Goal: Task Accomplishment & Management: Manage account settings

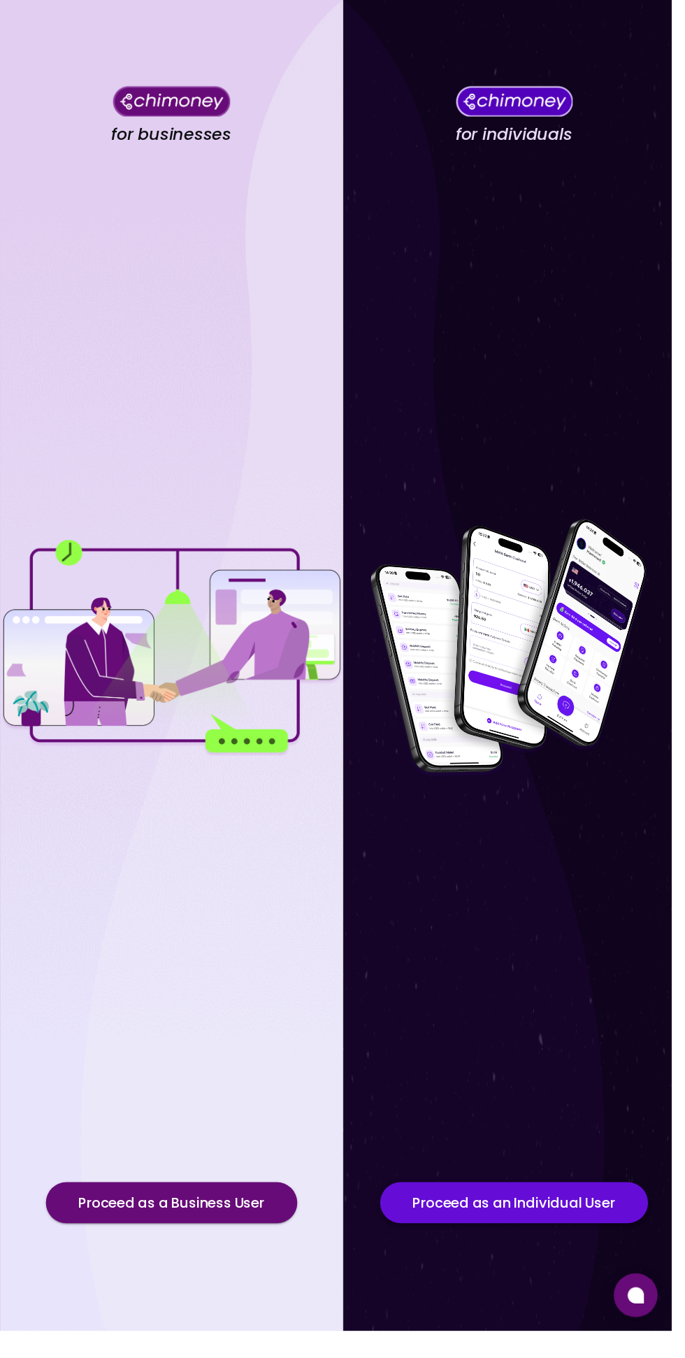
click at [488, 1248] on button "Proceed as an Individual User" at bounding box center [524, 1227] width 273 height 42
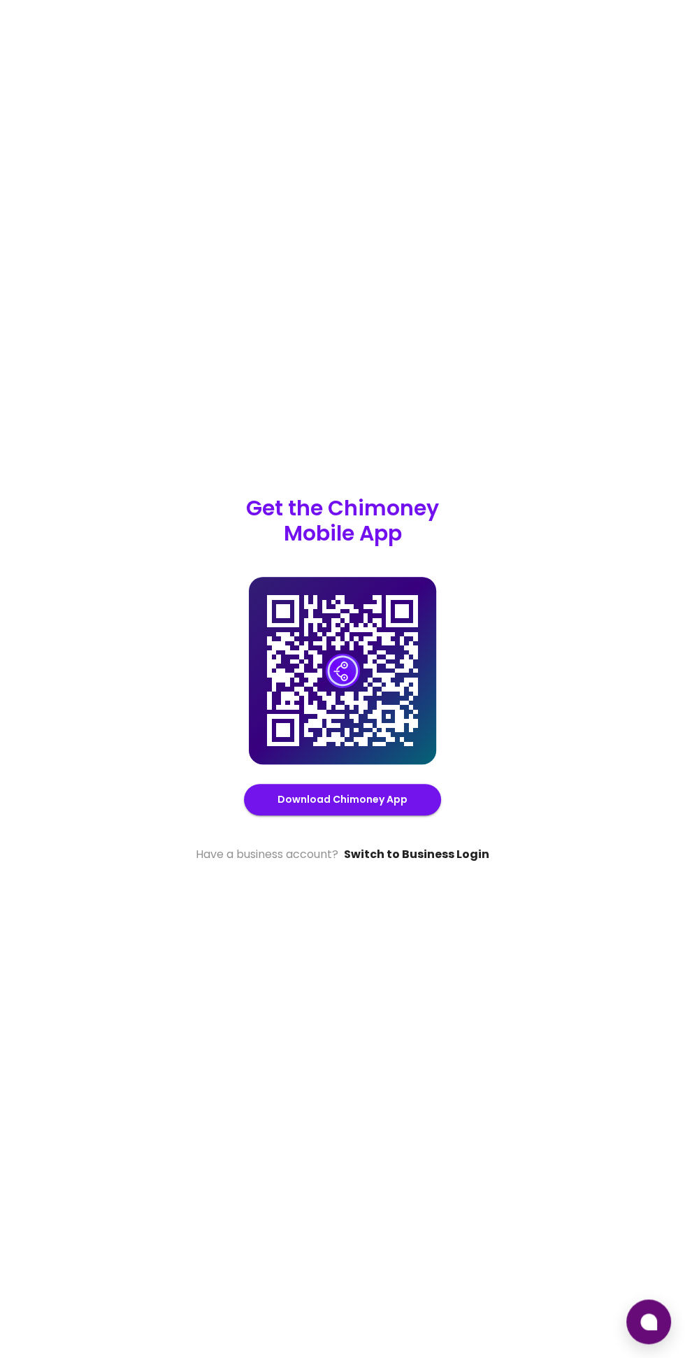
click at [455, 863] on link "Switch to Business Login" at bounding box center [416, 854] width 145 height 17
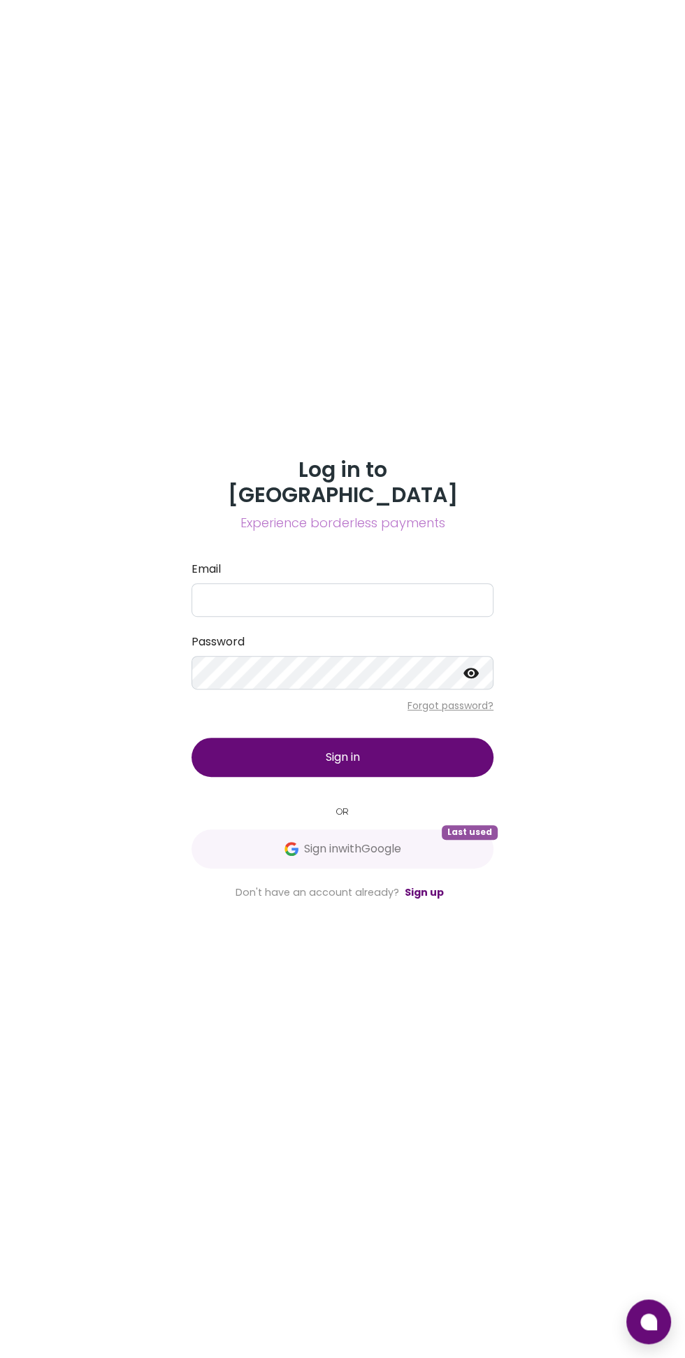
click at [406, 578] on label "Email" at bounding box center [343, 569] width 302 height 17
click at [406, 617] on input "Email" at bounding box center [343, 600] width 302 height 34
type input "[EMAIL_ADDRESS][DOMAIN_NAME]"
click at [192, 738] on button "Sign in" at bounding box center [343, 757] width 302 height 39
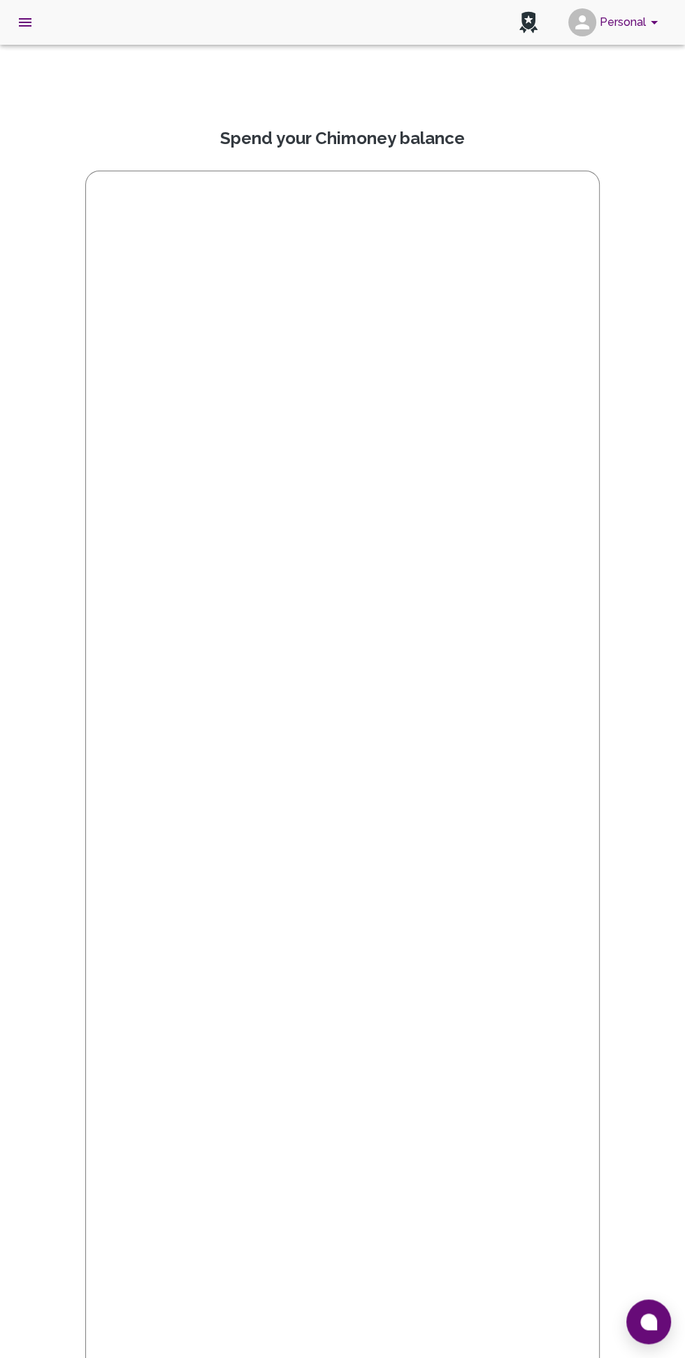
click at [627, 38] on button "Personal" at bounding box center [616, 22] width 106 height 36
click at [630, 252] on div "Sign out" at bounding box center [591, 252] width 118 height 17
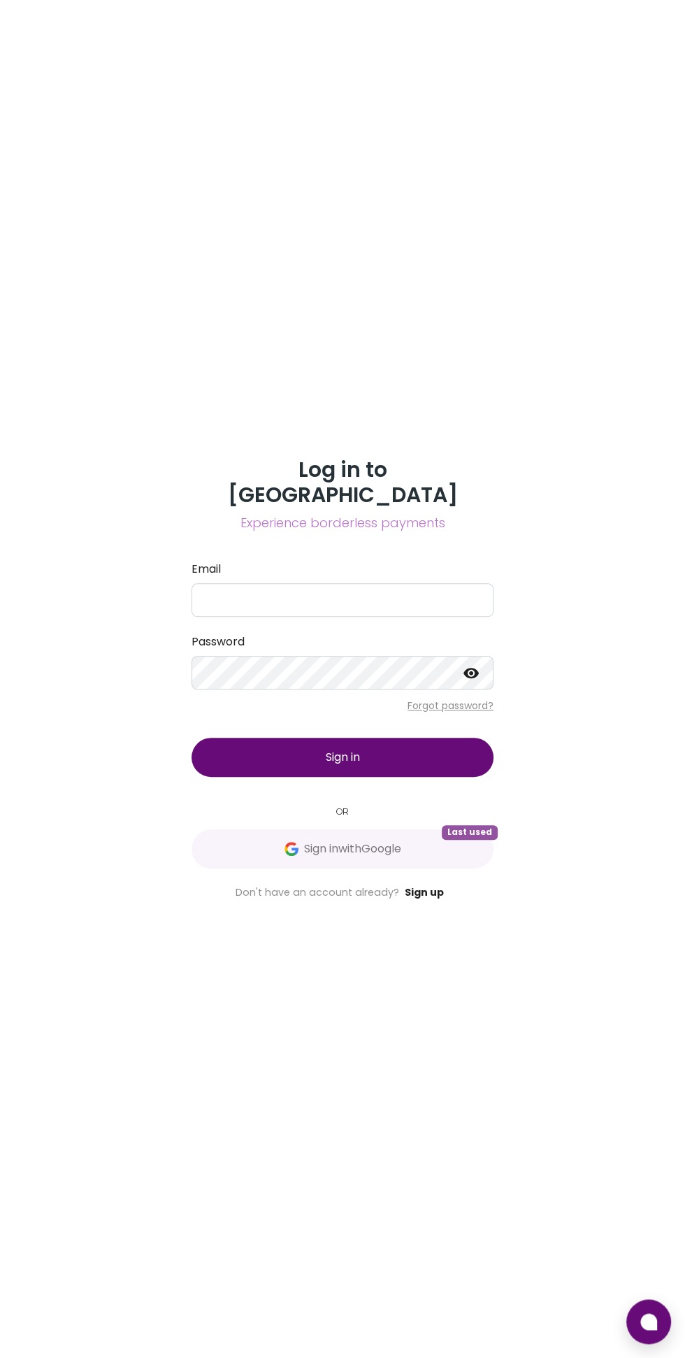
click at [434, 899] on link "Sign up" at bounding box center [424, 892] width 39 height 14
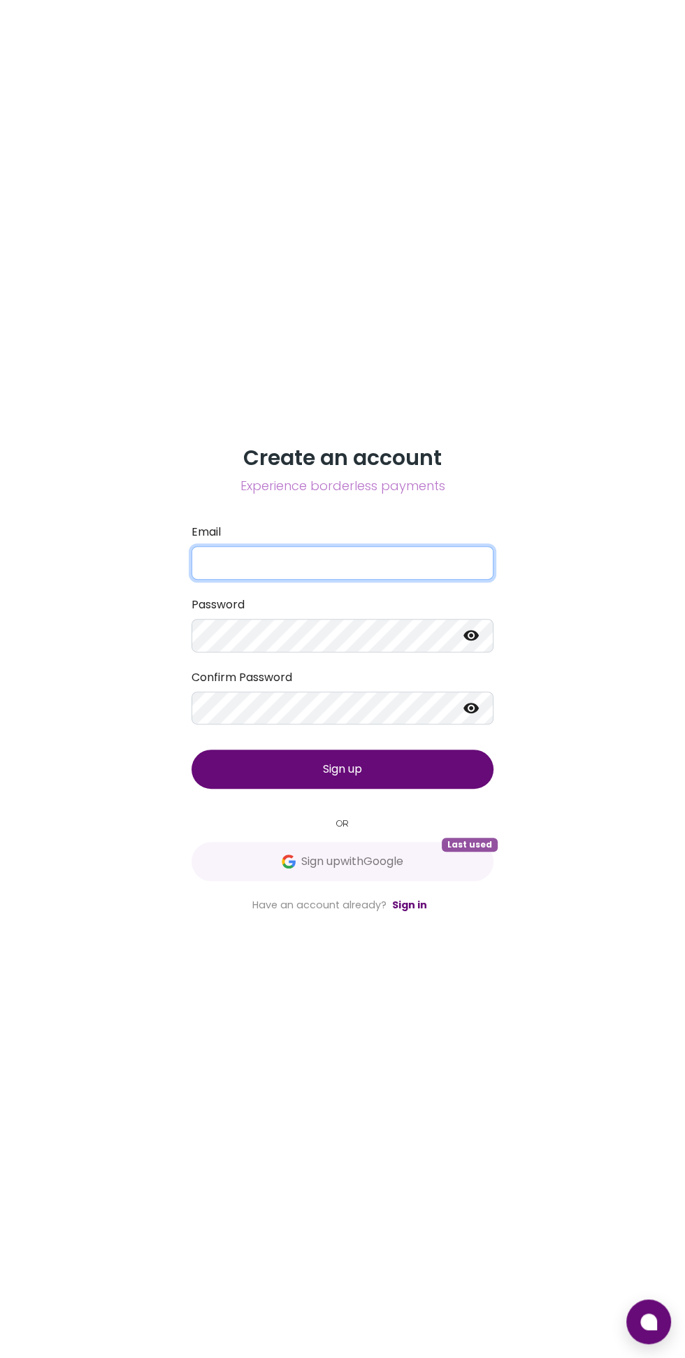
click at [375, 580] on input "Email" at bounding box center [343, 563] width 302 height 34
type input "C"
type input "[EMAIL_ADDRESS][DOMAIN_NAME]"
click at [385, 613] on label "Password" at bounding box center [343, 605] width 302 height 17
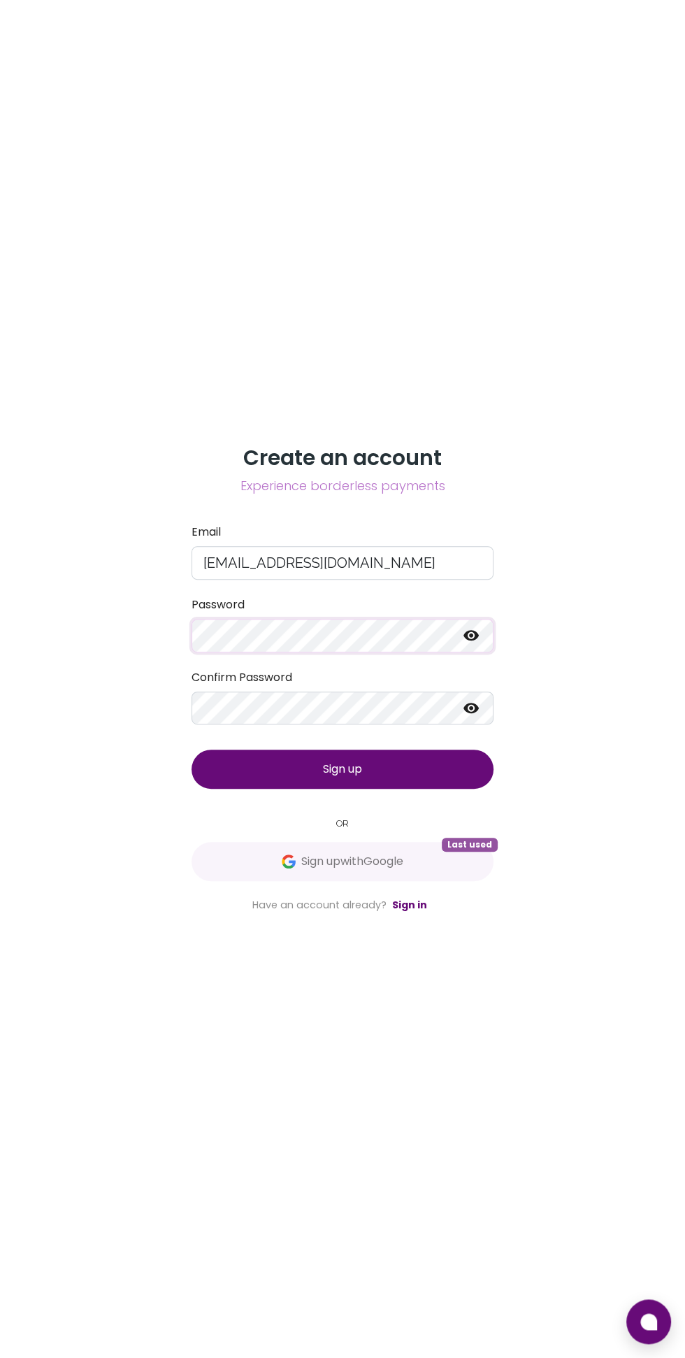
click at [476, 641] on icon at bounding box center [471, 636] width 15 height 10
click at [400, 686] on label "Confirm Password" at bounding box center [343, 677] width 302 height 17
click at [472, 717] on icon at bounding box center [471, 708] width 17 height 17
click at [418, 789] on button "Sign up" at bounding box center [343, 769] width 302 height 39
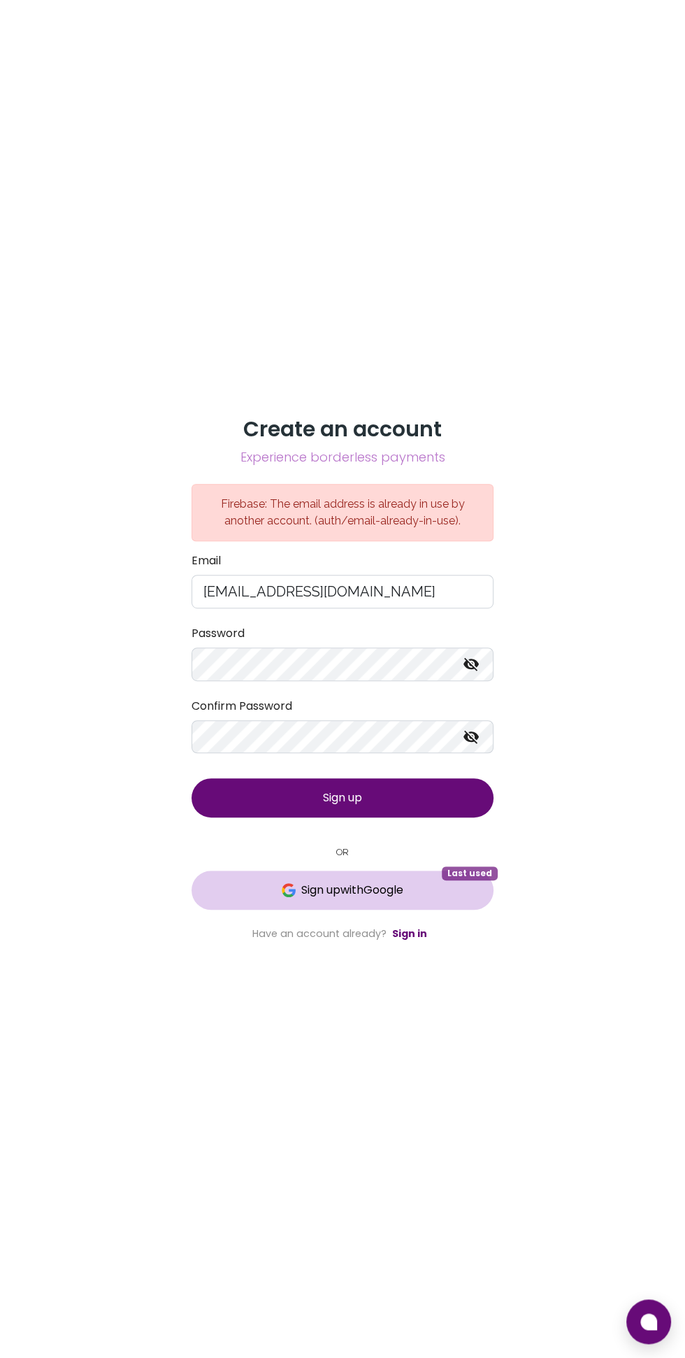
click at [416, 899] on span "Sign up with Google" at bounding box center [343, 890] width 246 height 17
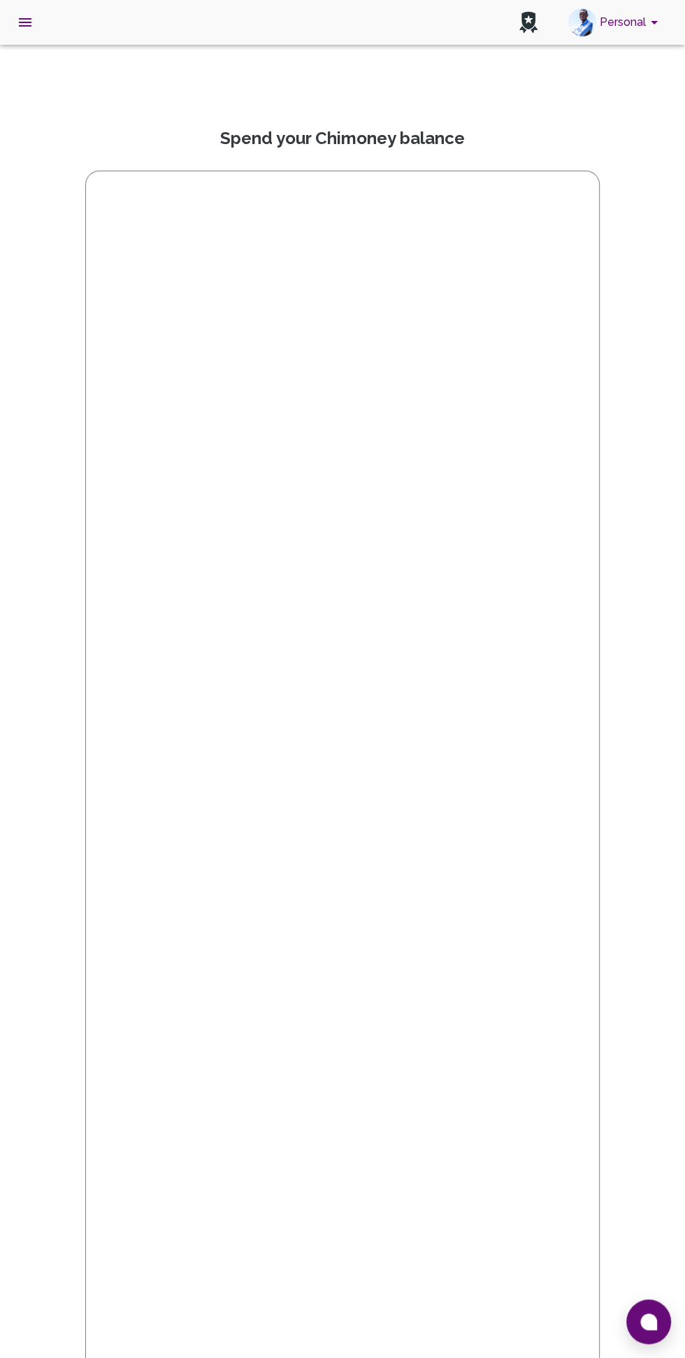
click at [631, 23] on button "Personal" at bounding box center [616, 22] width 106 height 36
click at [611, 76] on h2 "View Profile" at bounding box center [592, 77] width 54 height 14
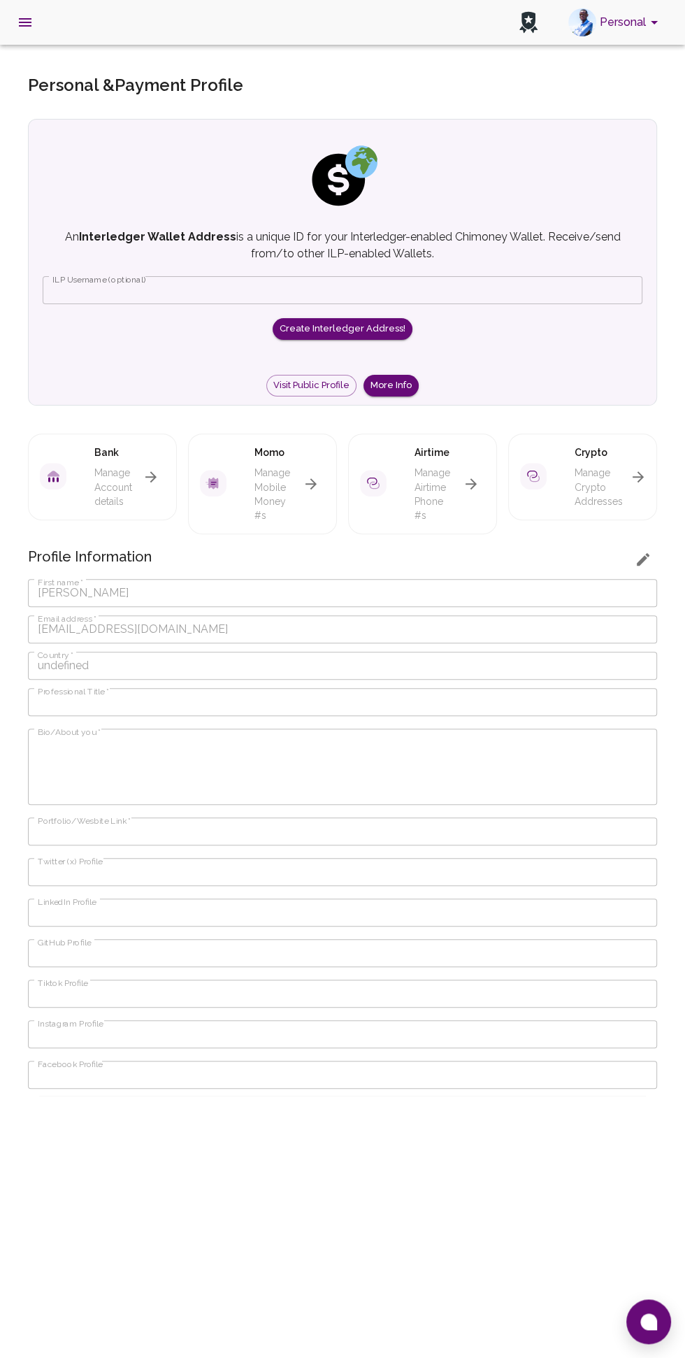
click at [643, 554] on icon "button" at bounding box center [643, 559] width 17 height 17
click at [450, 748] on textarea "Bio/About you   *" at bounding box center [343, 766] width 610 height 64
click at [326, 328] on button "Create Interledger Address!" at bounding box center [343, 329] width 140 height 22
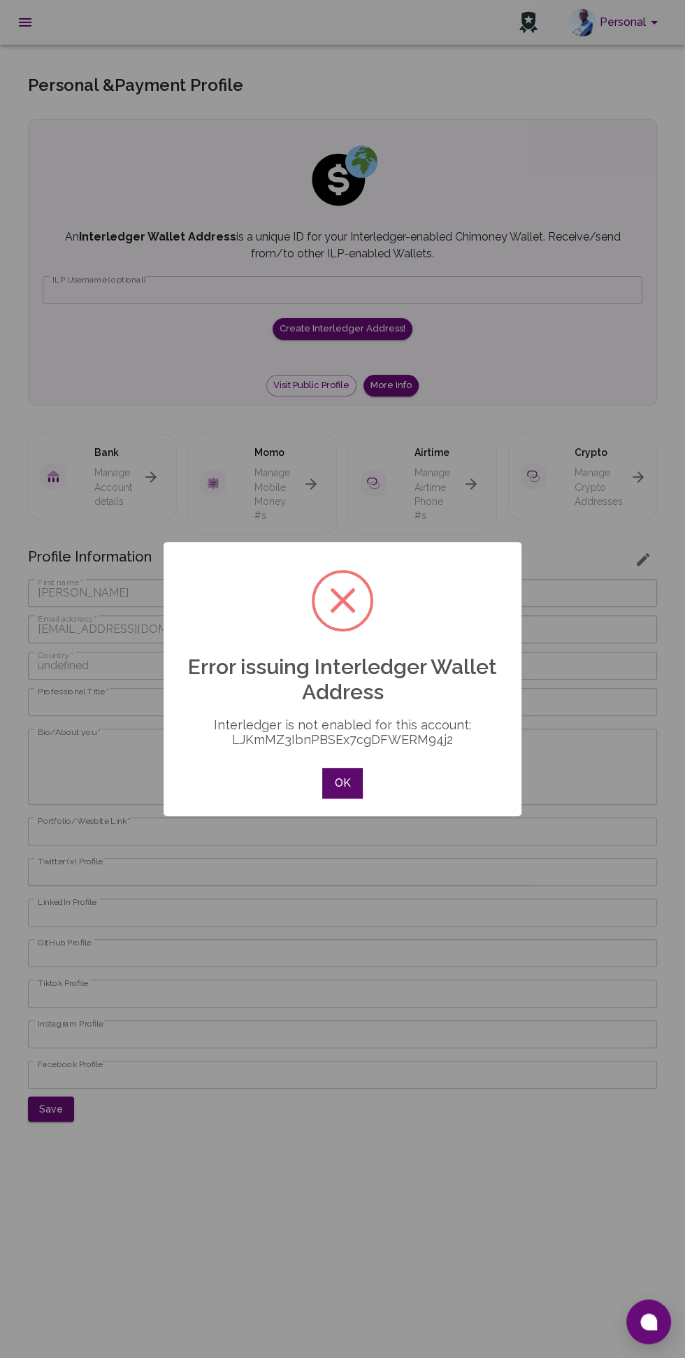
click at [359, 769] on button "OK" at bounding box center [342, 783] width 41 height 31
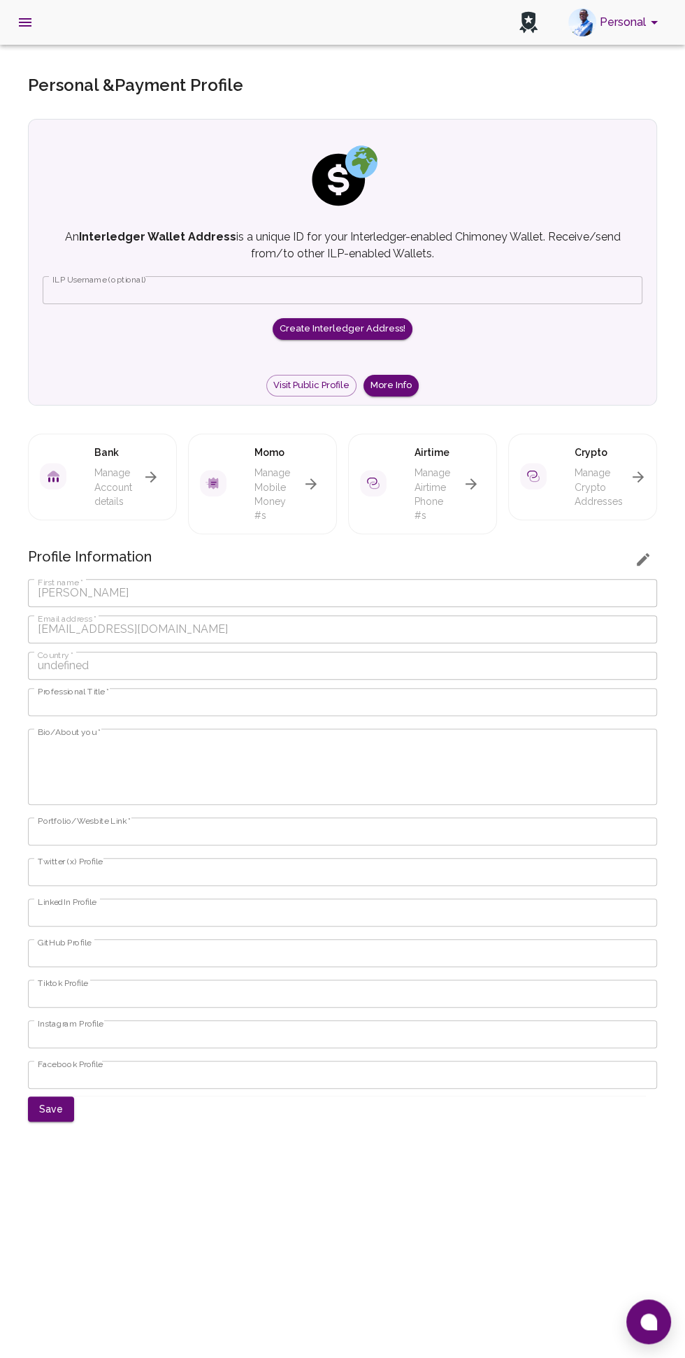
click at [159, 474] on button "button" at bounding box center [151, 477] width 28 height 28
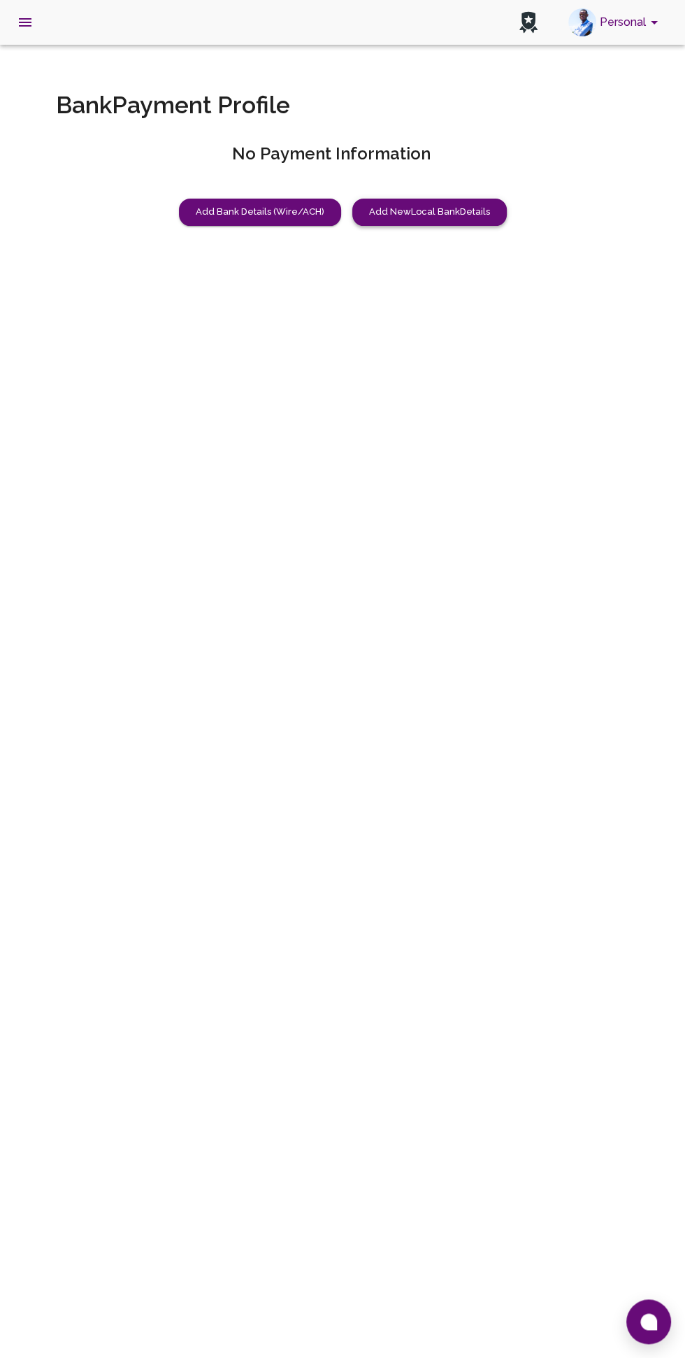
click at [412, 205] on button "Add New Local Bank Details" at bounding box center [430, 212] width 155 height 27
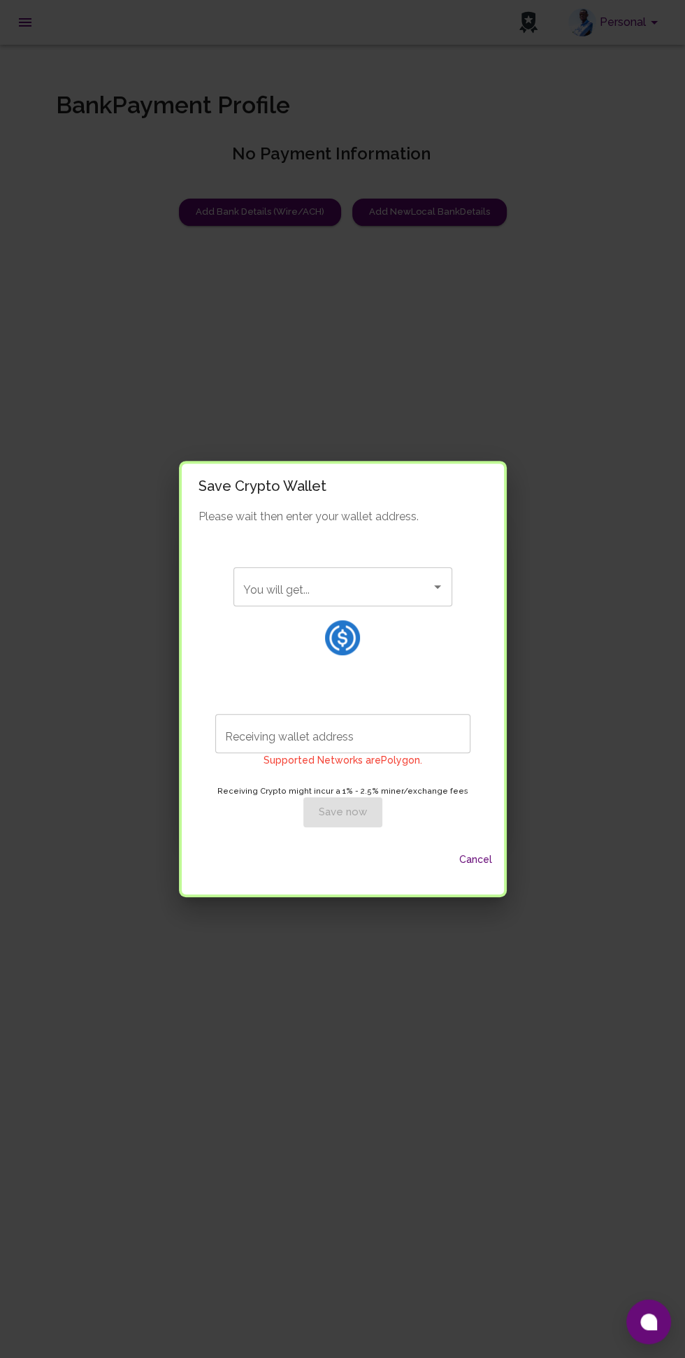
click at [404, 592] on input "You will get..." at bounding box center [332, 587] width 185 height 27
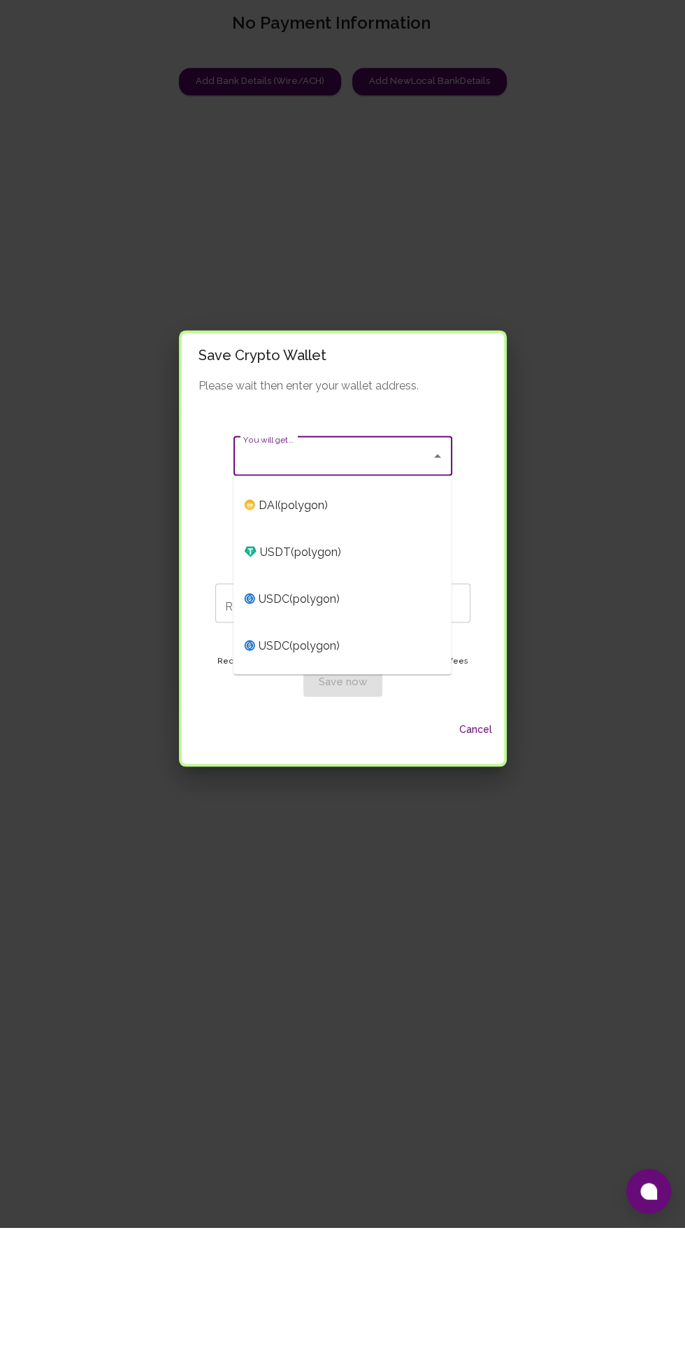
click at [429, 734] on span "USDC ( polygon )" at bounding box center [343, 729] width 218 height 47
type input "USDC (polygon)"
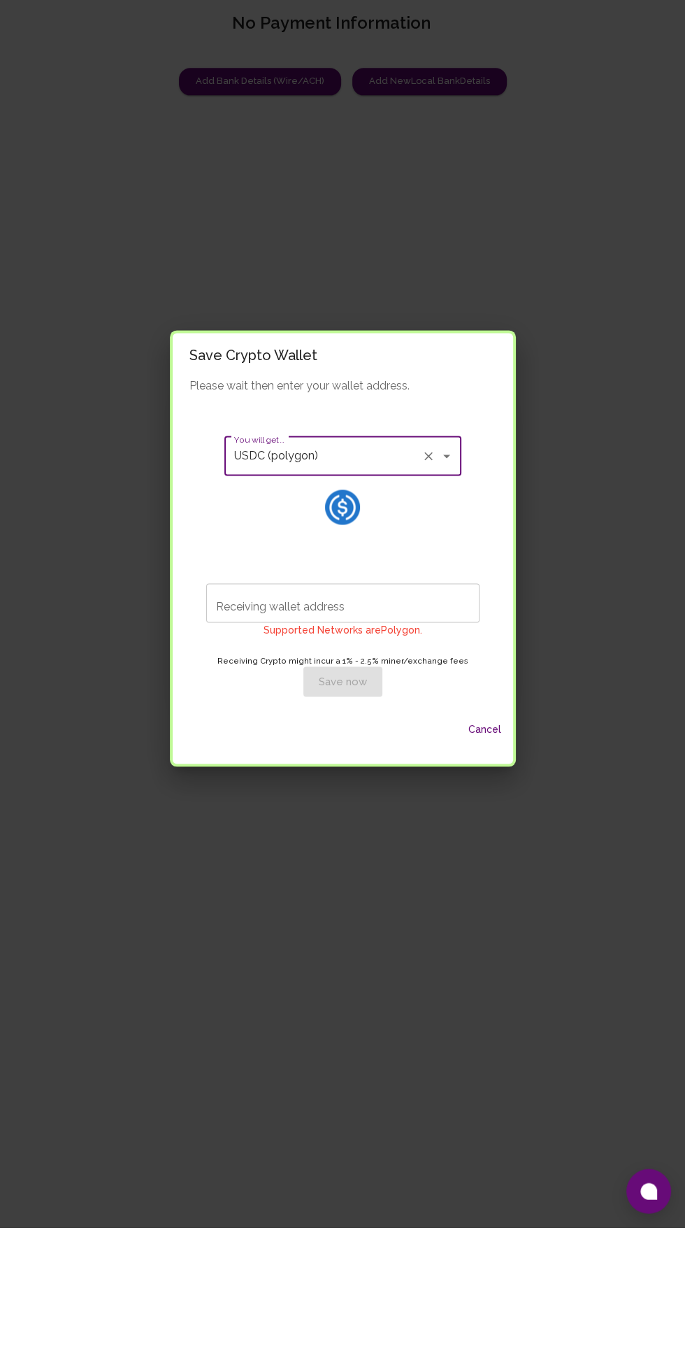
click at [499, 867] on button "Cancel" at bounding box center [485, 860] width 45 height 26
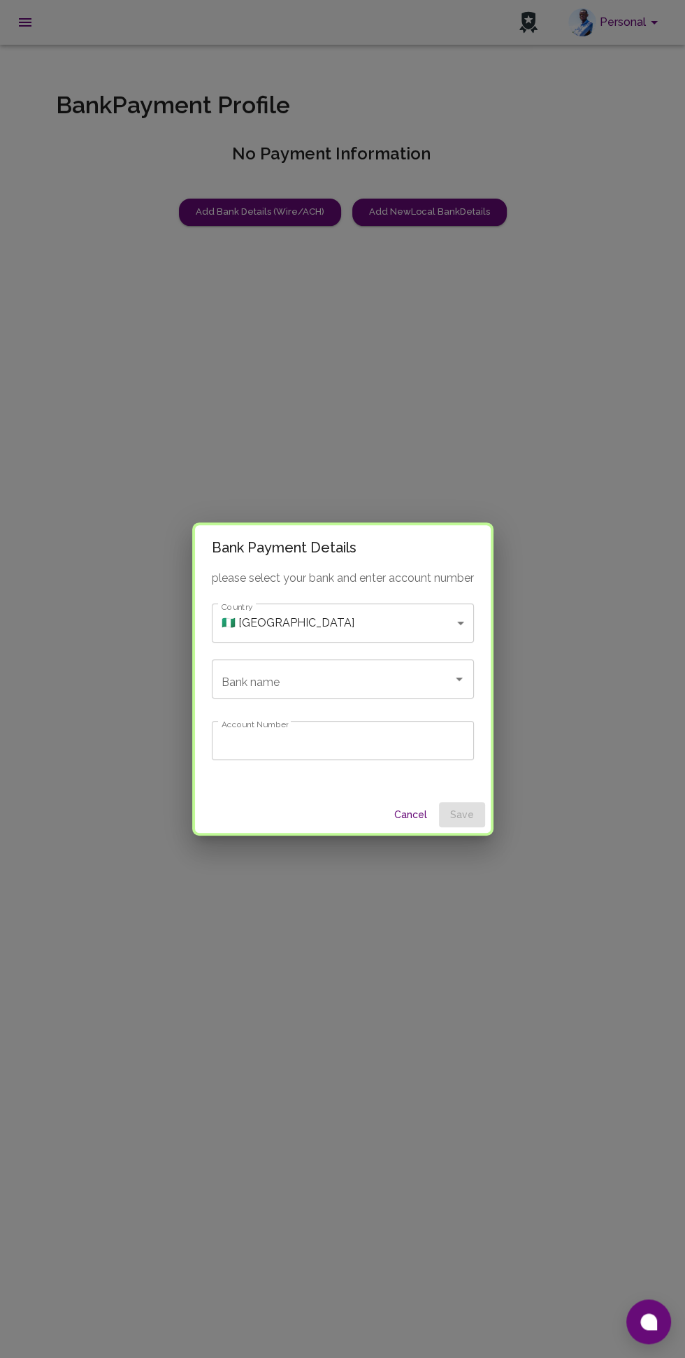
click at [423, 813] on button "Cancel" at bounding box center [411, 815] width 45 height 26
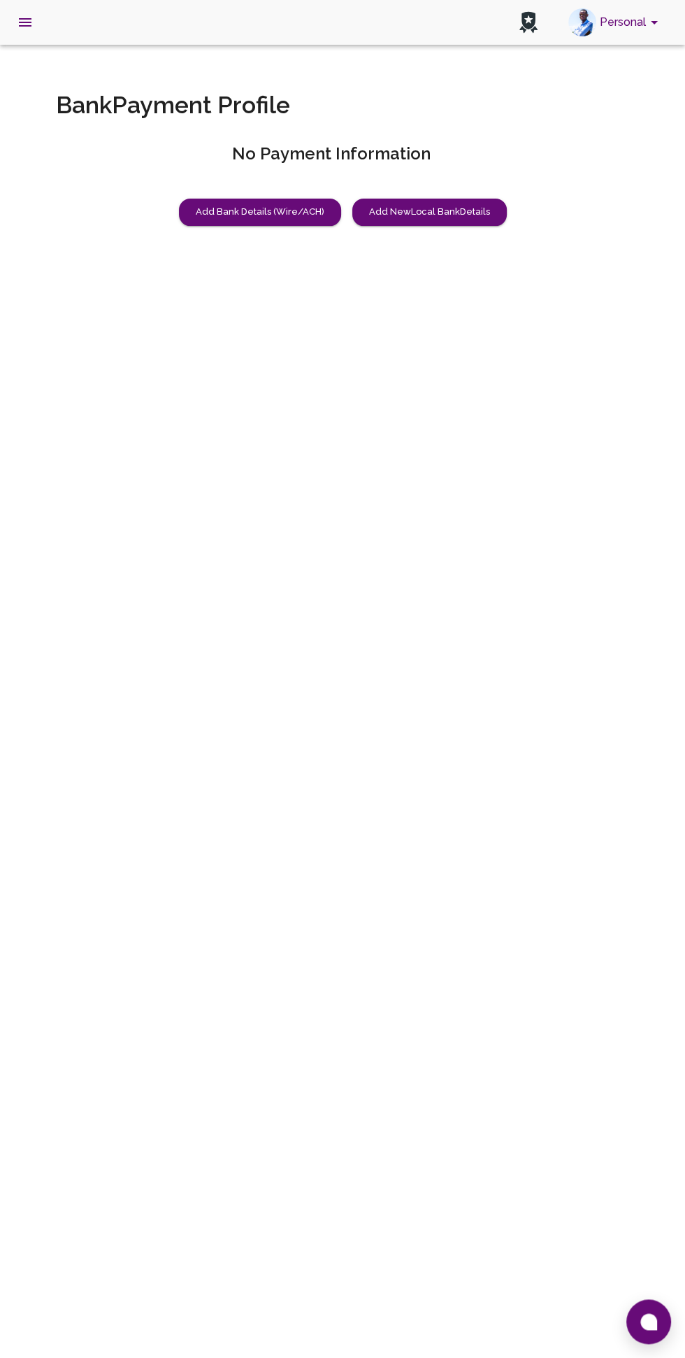
click at [403, 180] on div "Bank Payment Profile No Payment Information Add Bank Details (Wire/ACH) Add New…" at bounding box center [342, 169] width 663 height 247
click at [422, 212] on button "Add New Local Bank Details" at bounding box center [430, 212] width 155 height 27
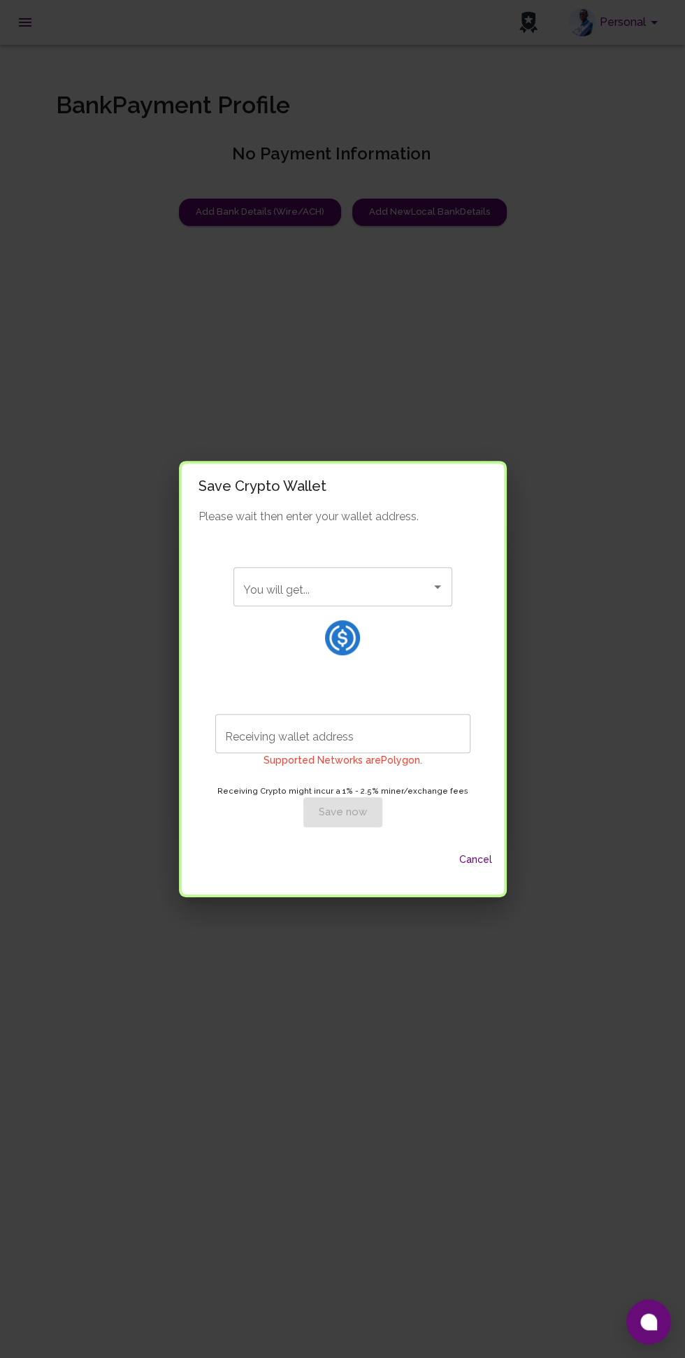
click at [408, 591] on input "You will get..." at bounding box center [332, 587] width 185 height 27
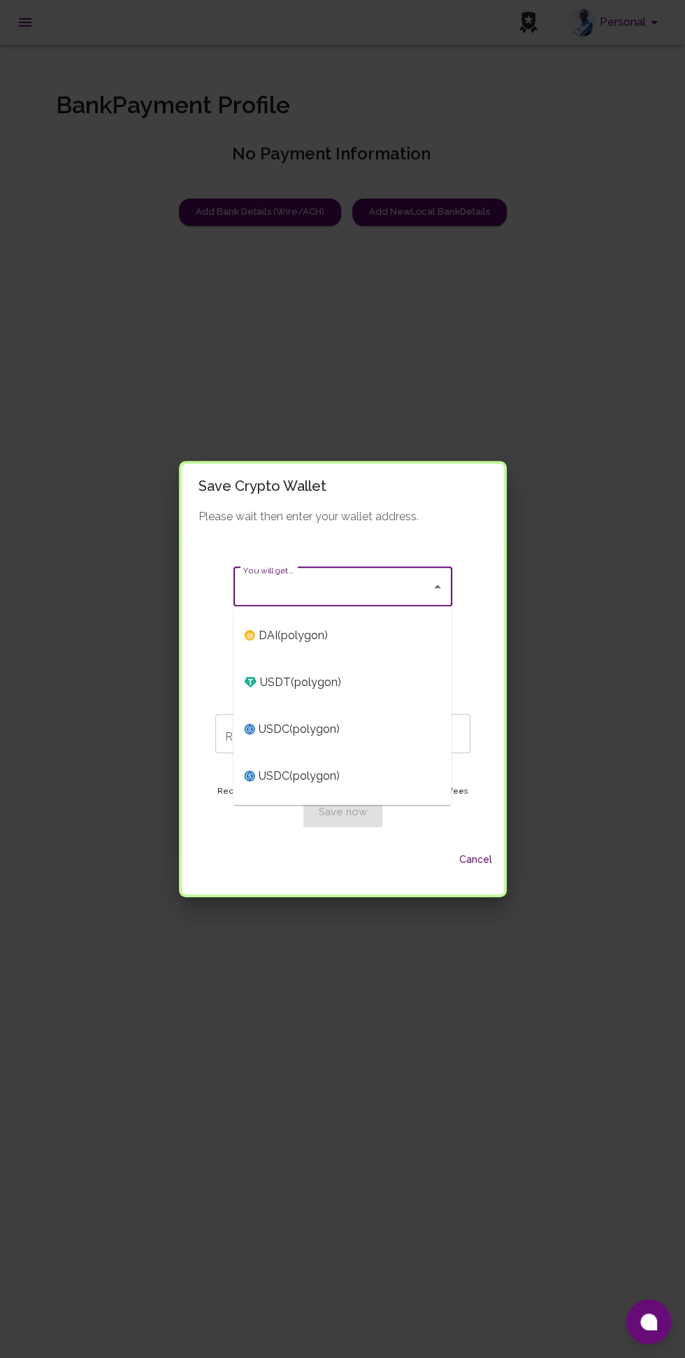
click at [403, 725] on span "USDC ( polygon )" at bounding box center [343, 729] width 218 height 47
type input "USDC (polygon)"
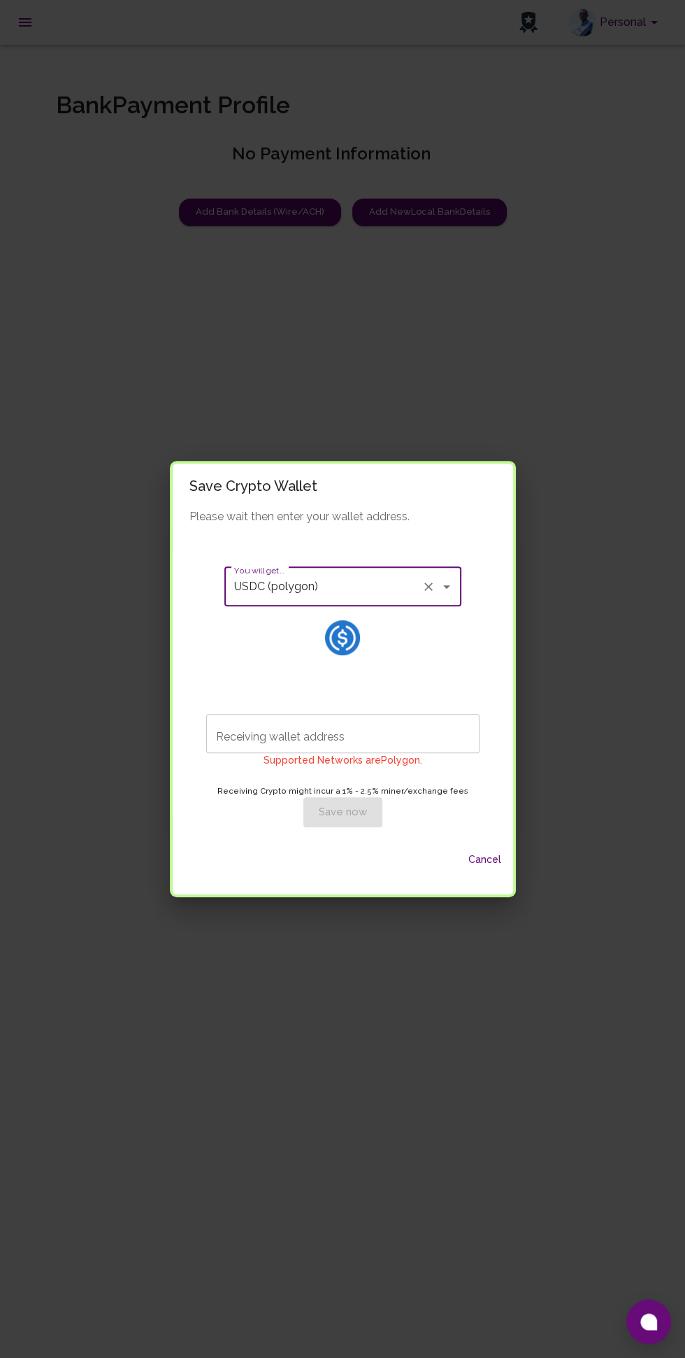
click at [387, 732] on input "Receiving wallet address" at bounding box center [342, 733] width 273 height 39
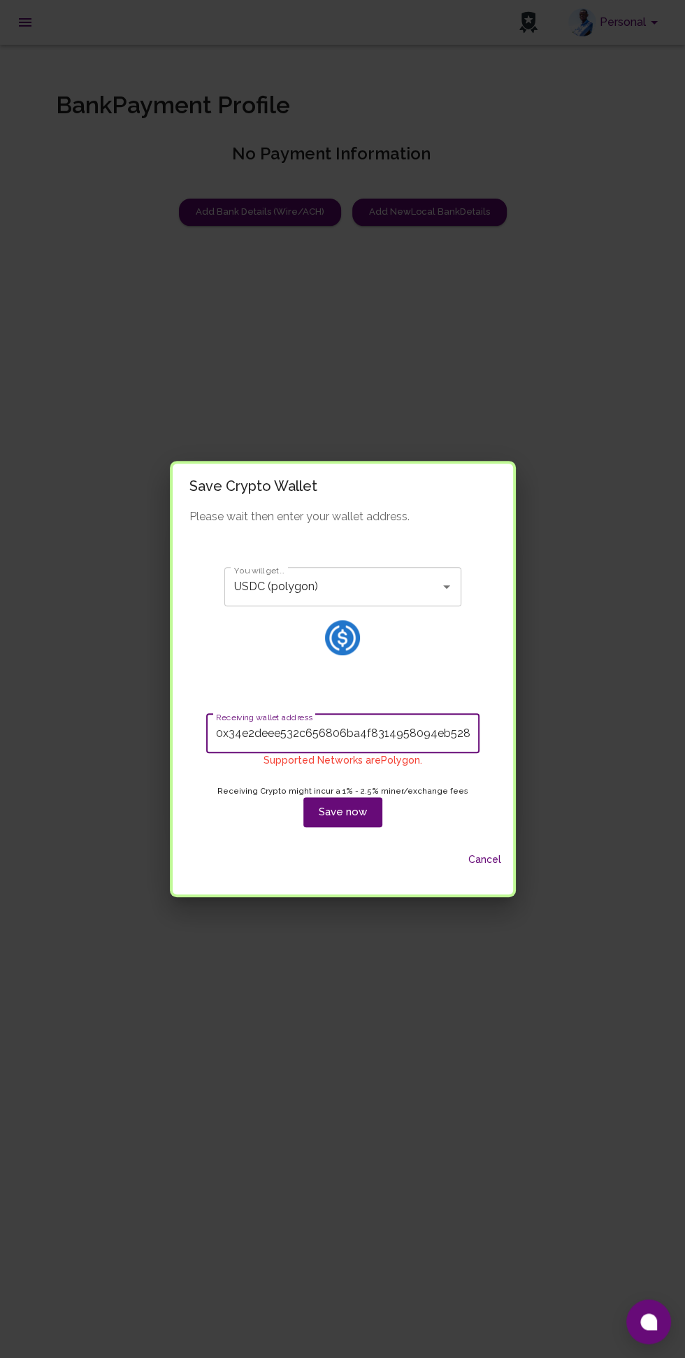
scroll to position [0, 6]
type input "0x34e2deee532c656806ba4f8314958094eb528f15"
click at [367, 810] on button "Save now" at bounding box center [343, 811] width 79 height 29
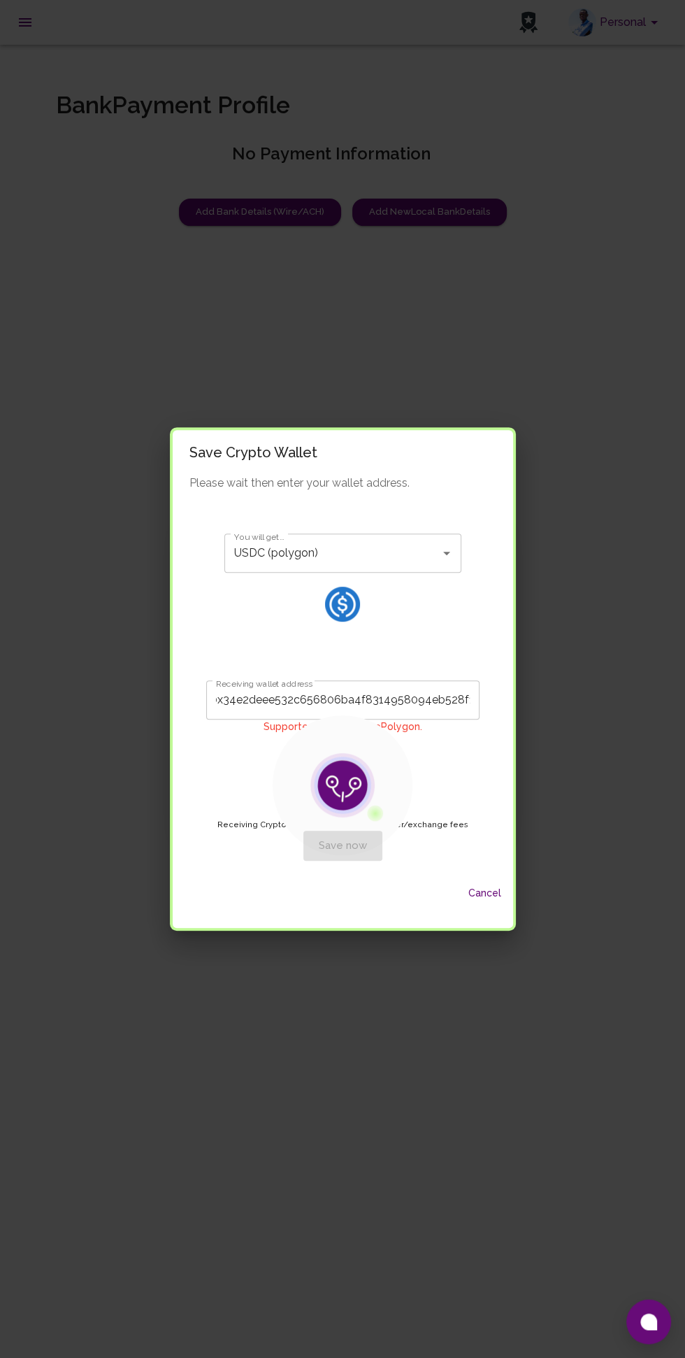
scroll to position [0, 0]
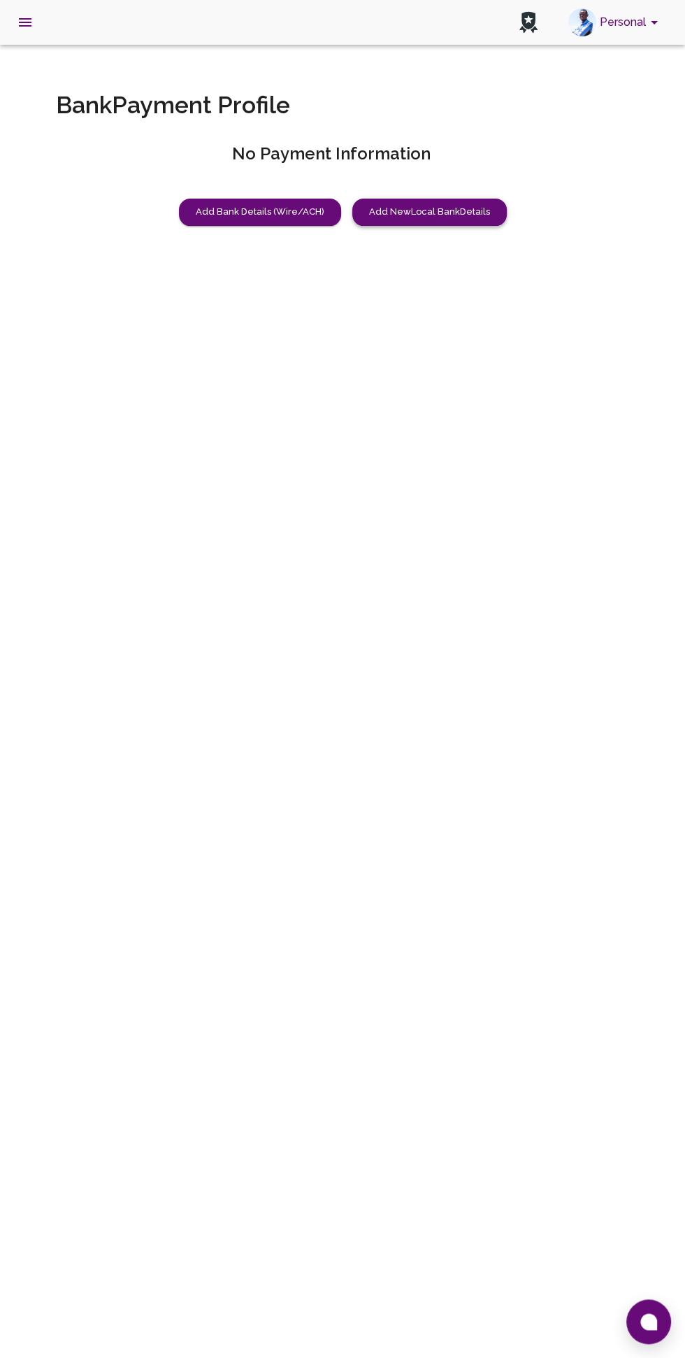
click at [424, 211] on button "Add New Local Bank Details" at bounding box center [430, 212] width 155 height 27
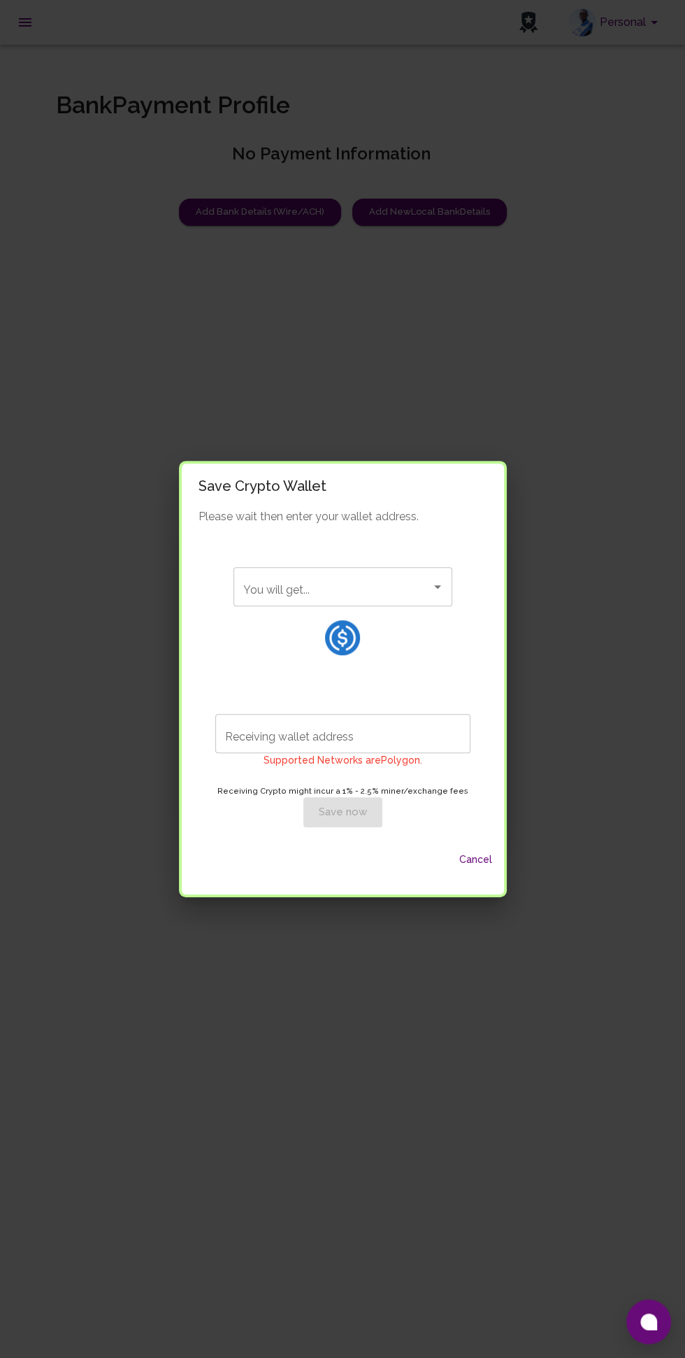
click at [465, 868] on button "Cancel" at bounding box center [476, 860] width 45 height 26
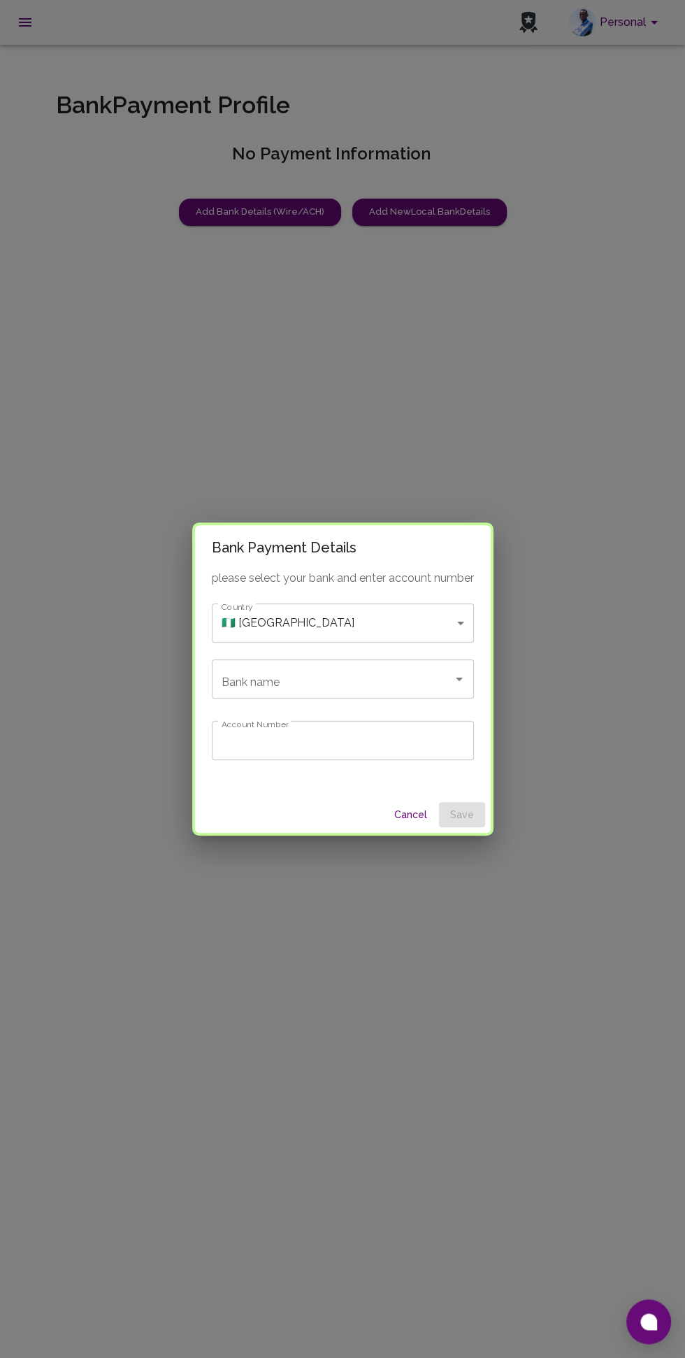
click at [406, 624] on body "Personal beta Make Value move! User Information Marketplace Communities Wallets…" at bounding box center [342, 679] width 685 height 1358
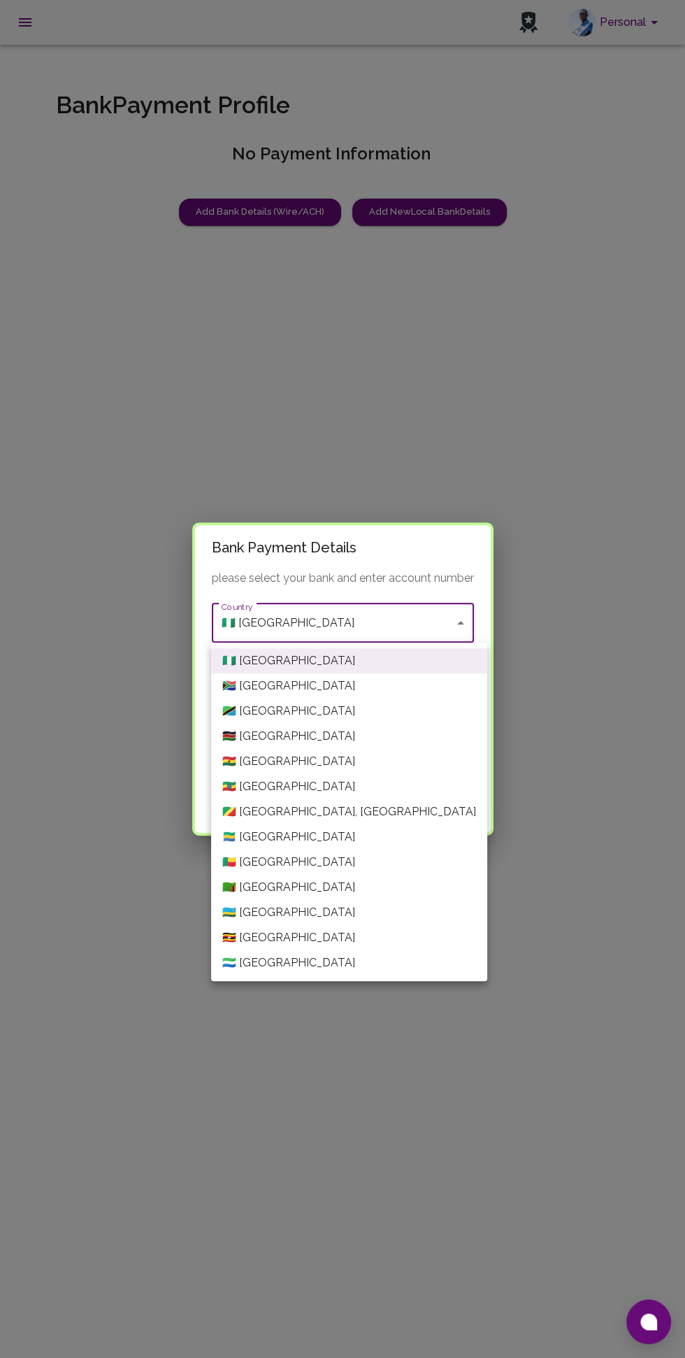
click at [373, 739] on li "🇰🇪 Kenya" at bounding box center [349, 736] width 276 height 25
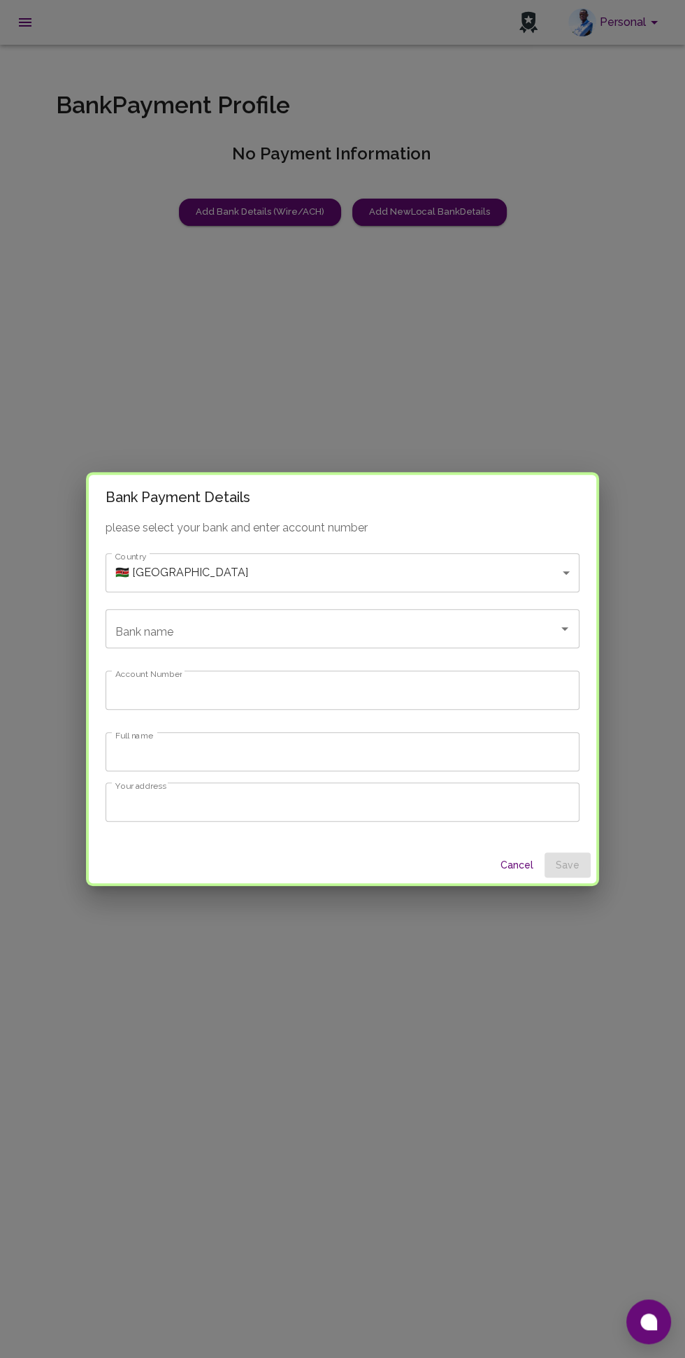
click at [493, 629] on input "Bank name" at bounding box center [323, 628] width 422 height 27
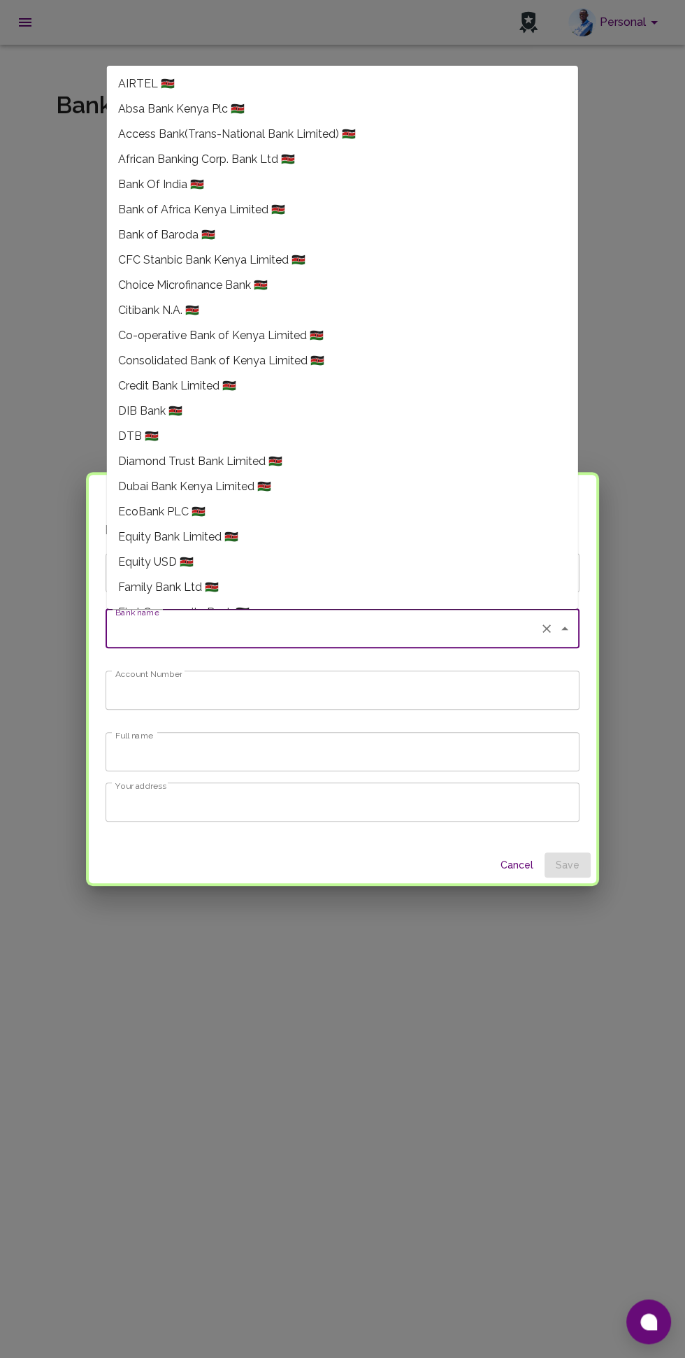
type input "i"
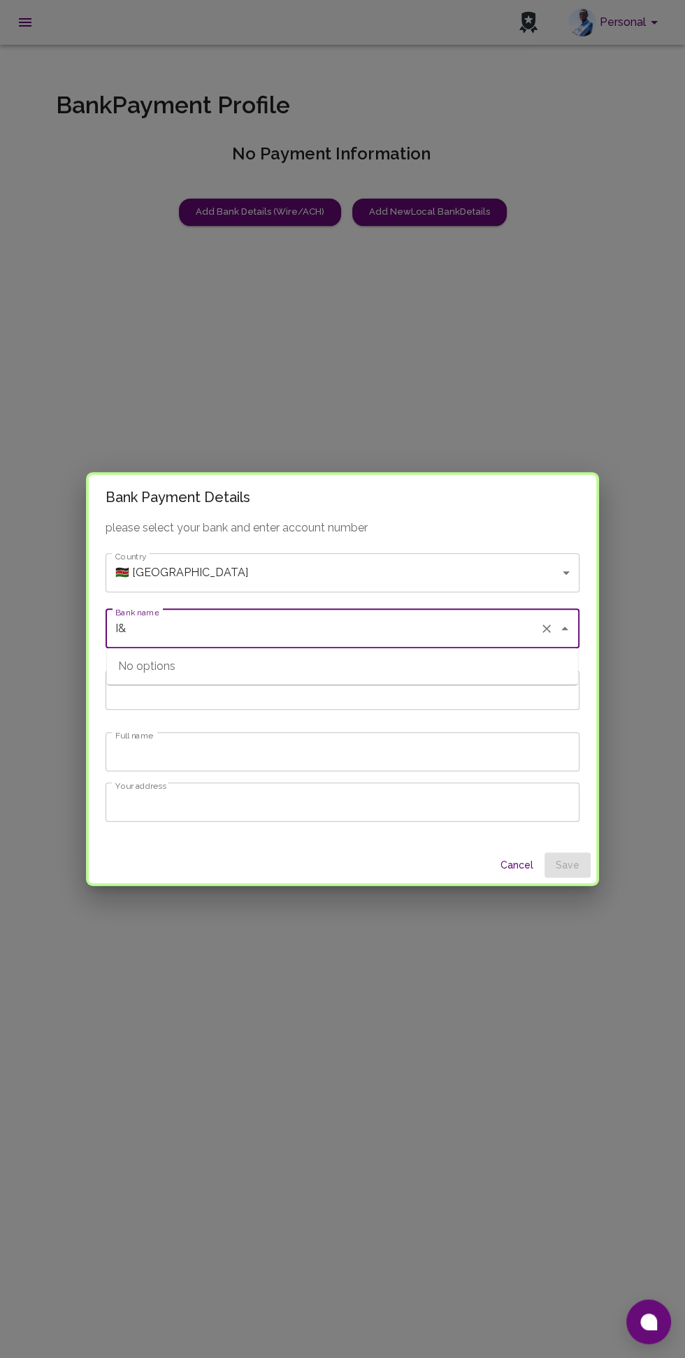
type input "I"
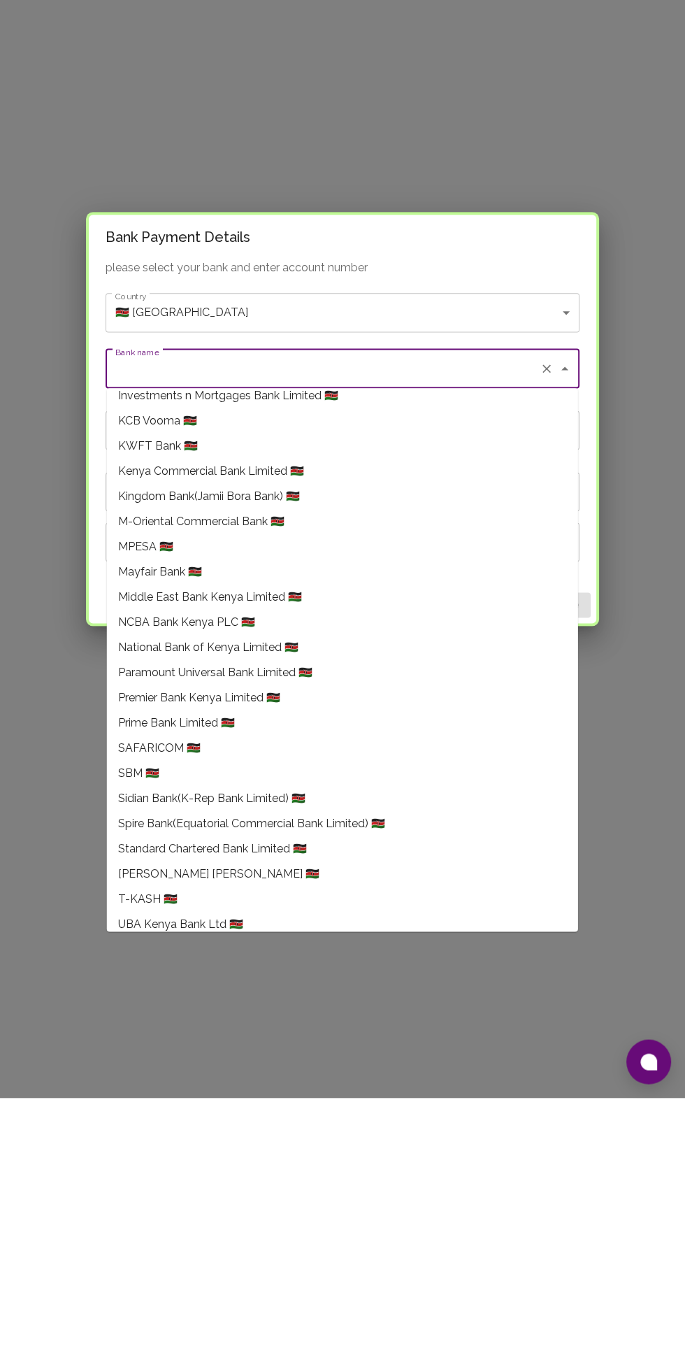
click at [545, 622] on icon "Clear" at bounding box center [547, 629] width 14 height 14
click at [560, 632] on icon "Close" at bounding box center [565, 628] width 17 height 17
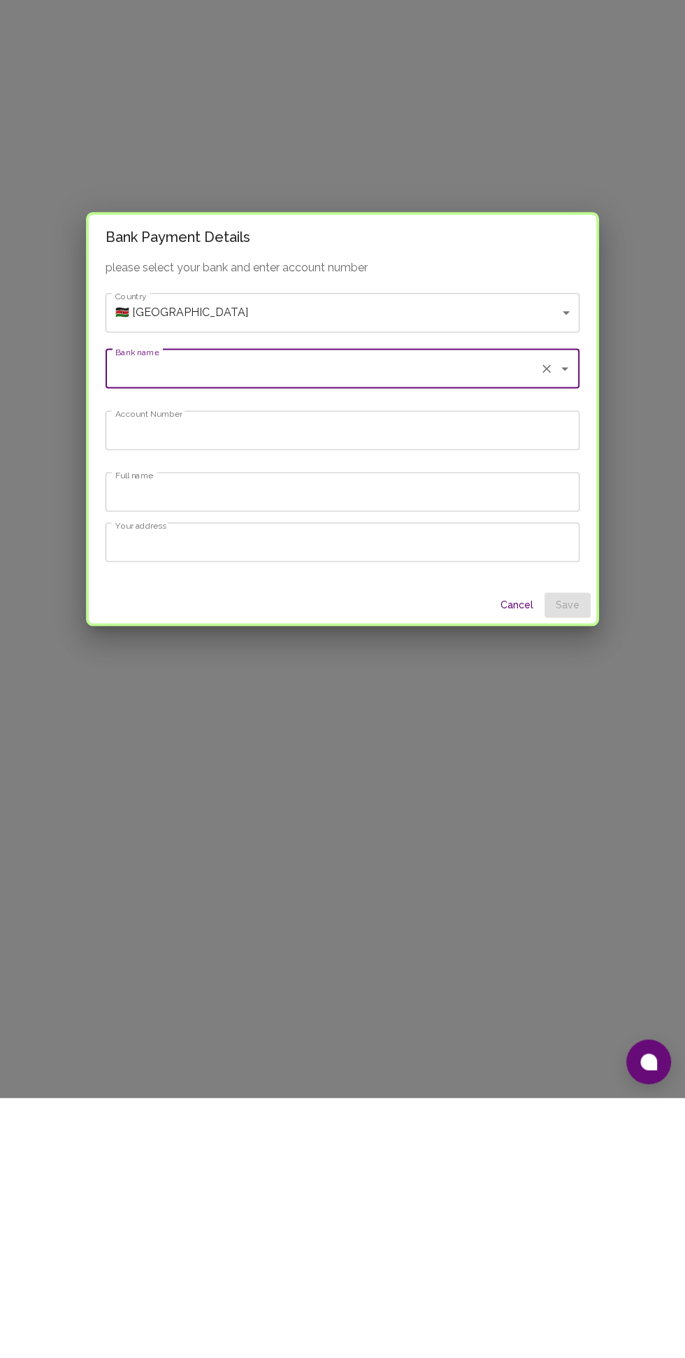
click at [450, 627] on input "Bank name" at bounding box center [323, 628] width 422 height 27
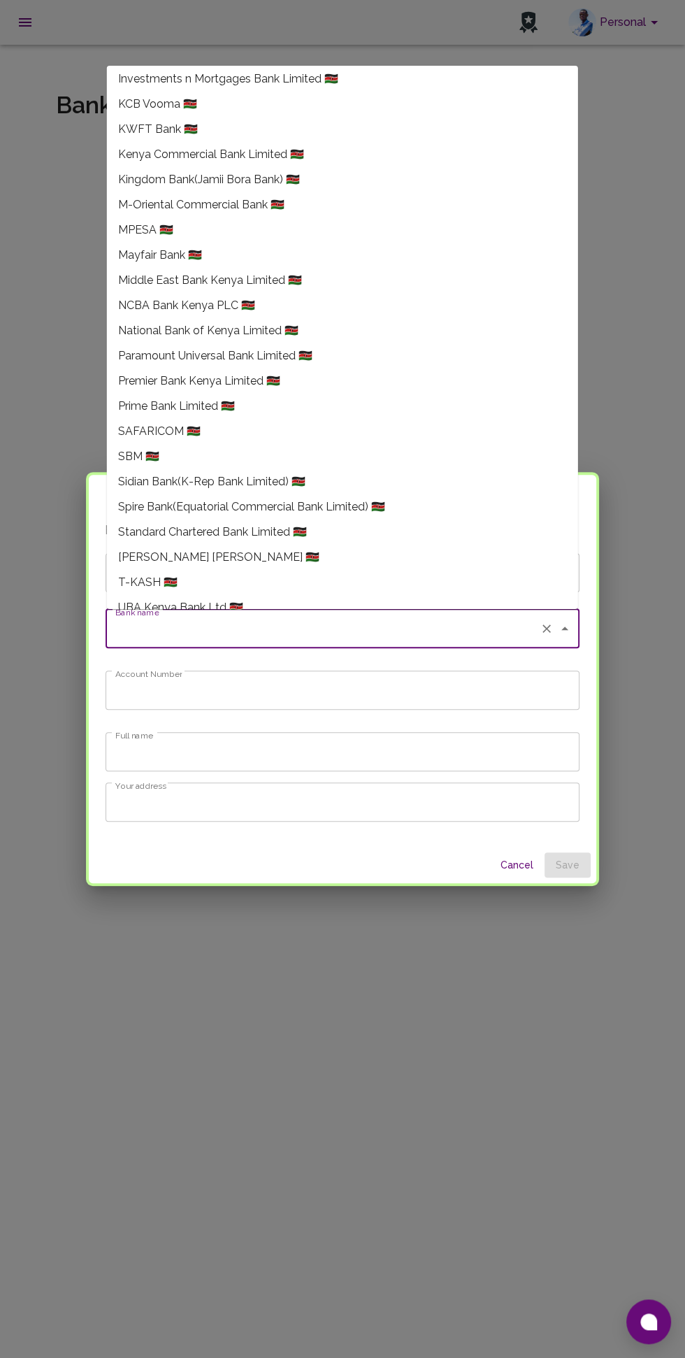
scroll to position [665, 0]
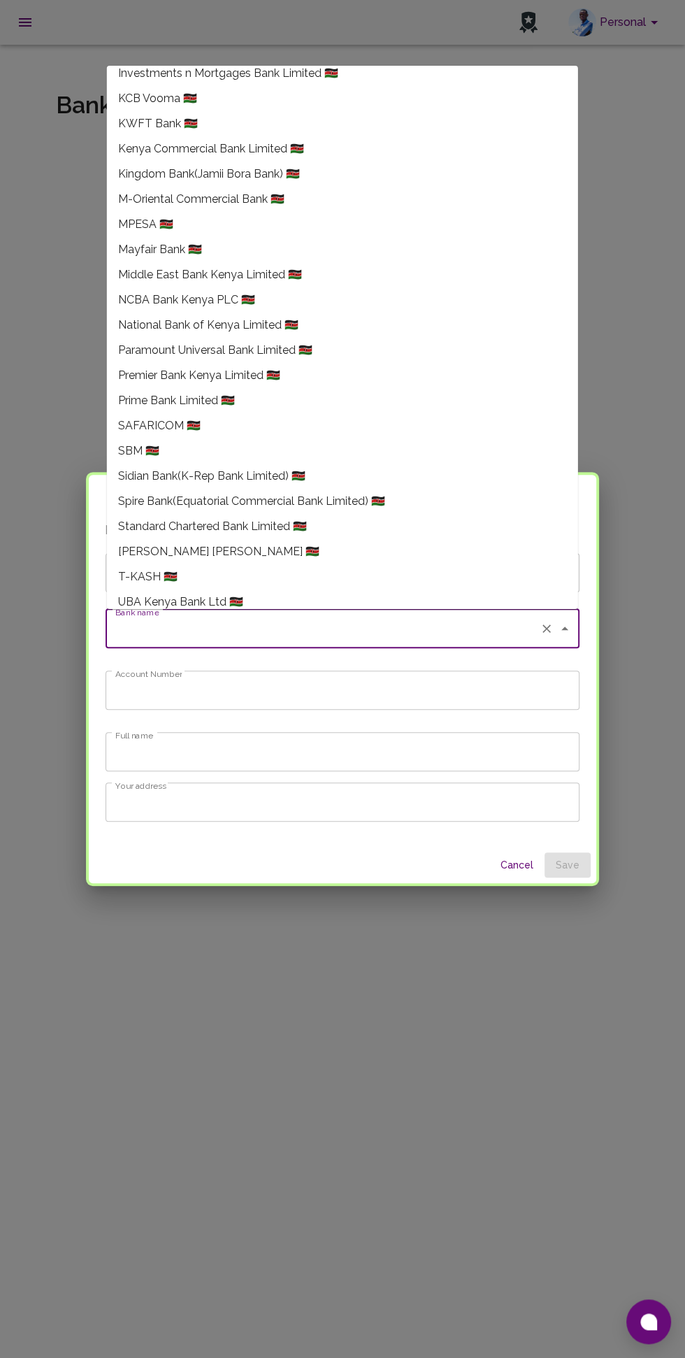
click at [187, 212] on li "MPESA 🇰🇪" at bounding box center [342, 224] width 471 height 25
type input "MPESA"
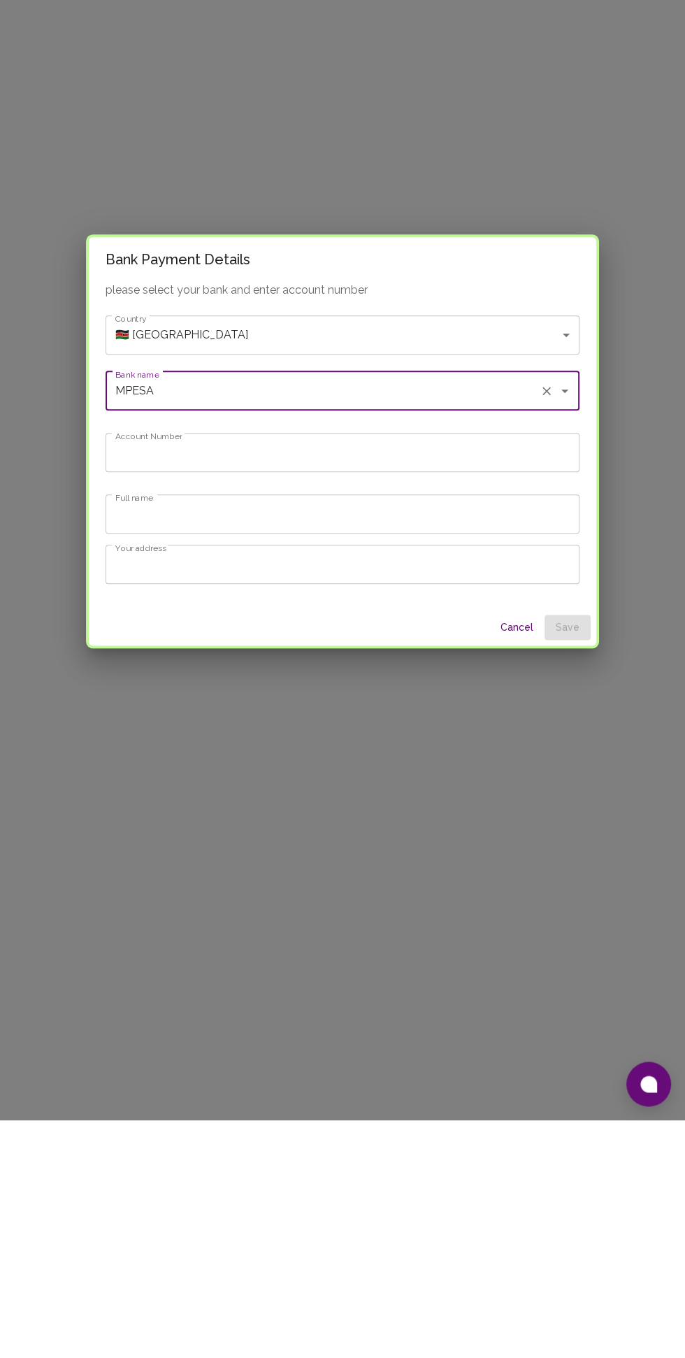
click at [448, 686] on input "Account Number" at bounding box center [343, 690] width 474 height 39
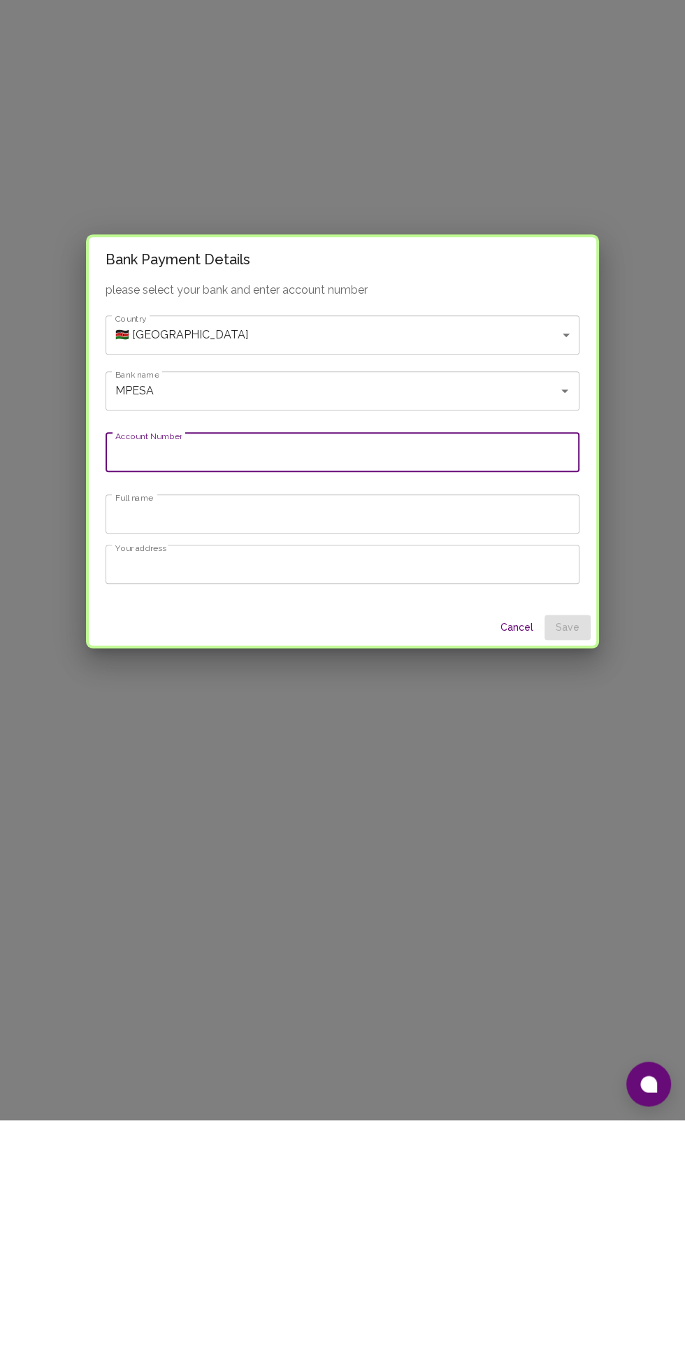
click at [525, 625] on input "MPESA" at bounding box center [323, 628] width 422 height 27
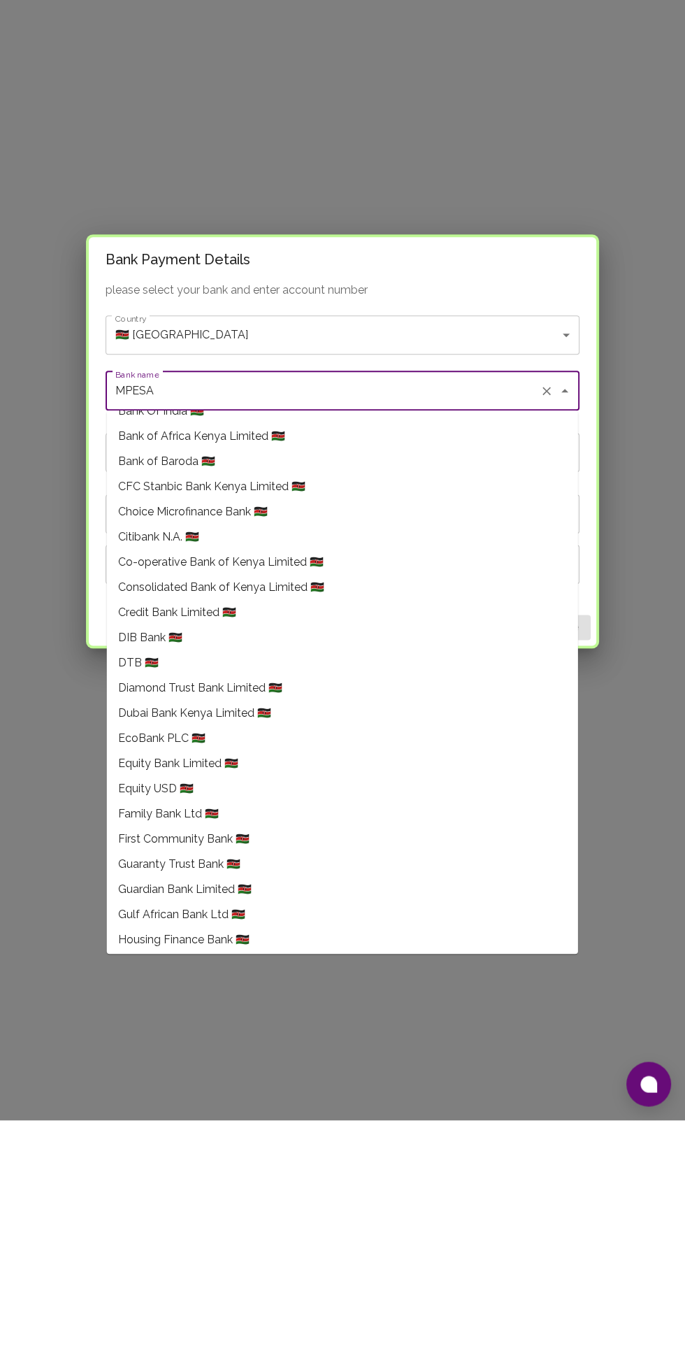
scroll to position [108, 0]
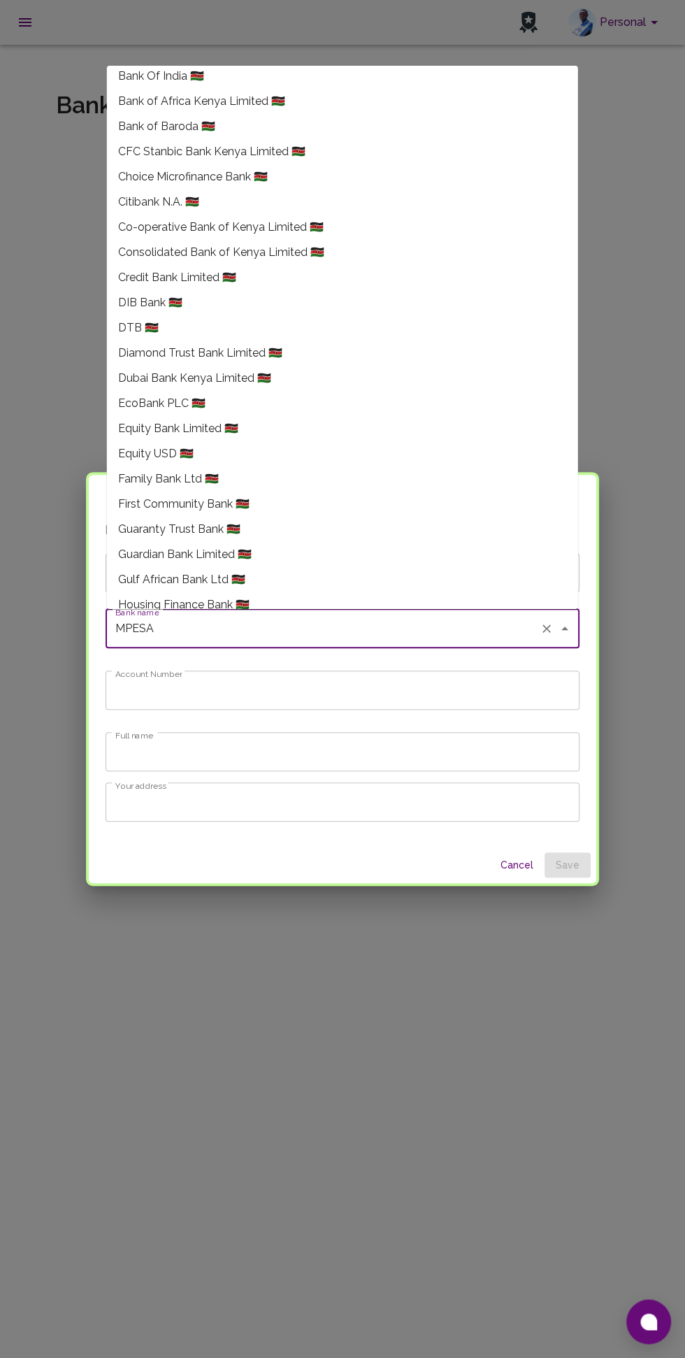
click at [639, 441] on div "Bank Payment Details please select your bank and enter account number Country 🇰…" at bounding box center [342, 679] width 685 height 1358
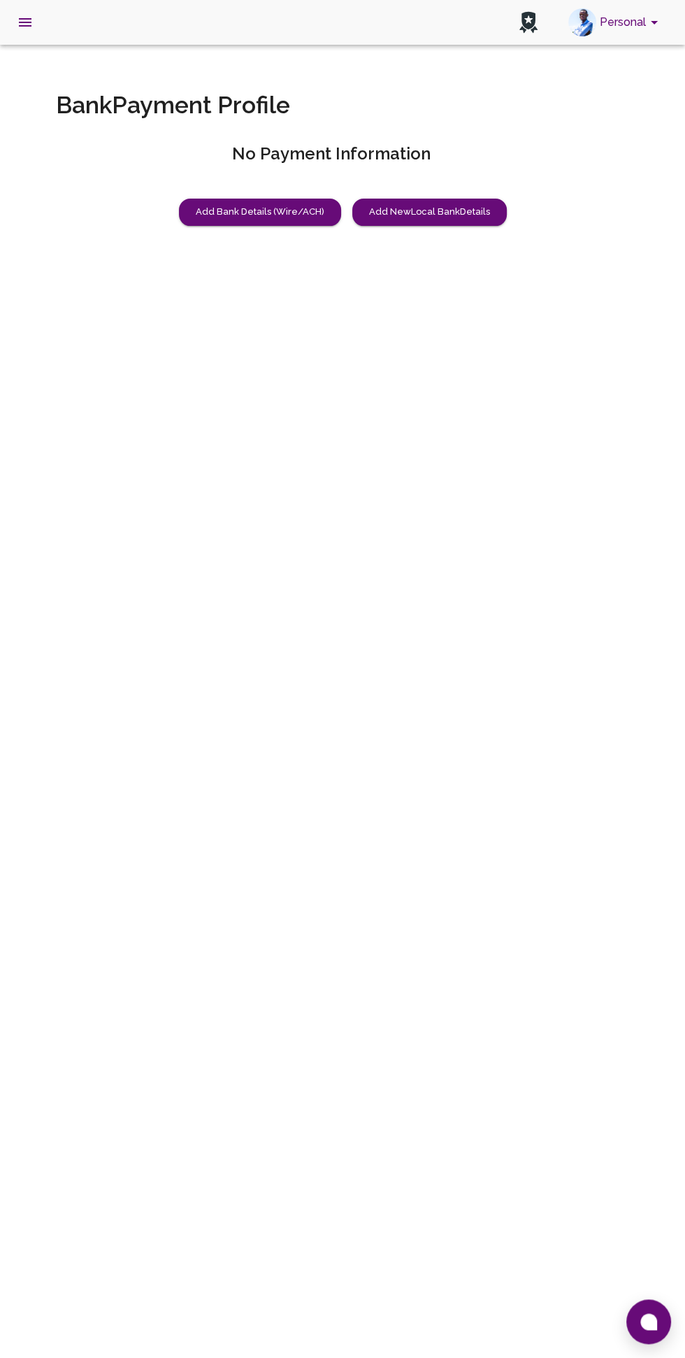
click at [632, 22] on button "Personal" at bounding box center [616, 22] width 106 height 36
click at [615, 78] on h2 "View Profile" at bounding box center [592, 77] width 54 height 14
